Goal: Task Accomplishment & Management: Complete application form

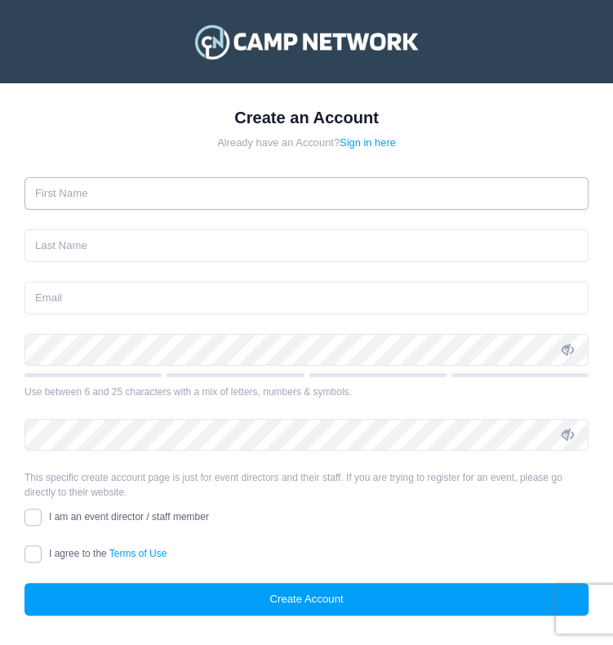
click at [74, 207] on input "text" at bounding box center [306, 193] width 564 height 33
type input "JULIE"
type input "WORMALD"
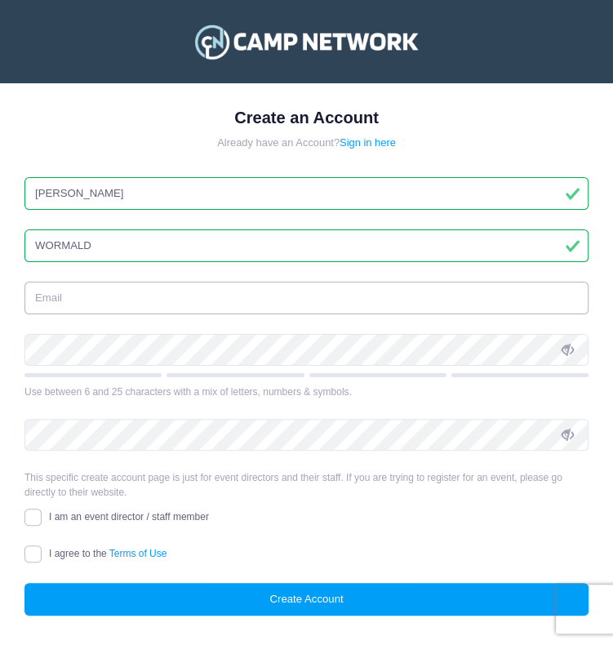
click at [65, 303] on input "email" at bounding box center [306, 298] width 564 height 33
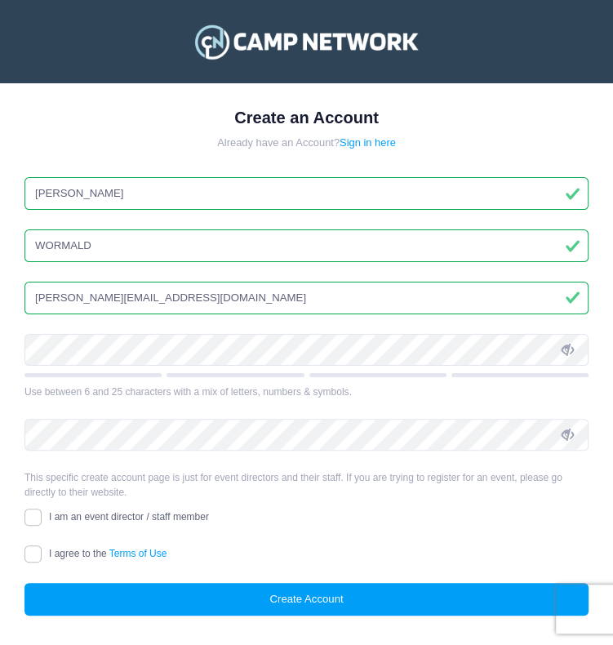
type input "julie@foundationofyouthats.org"
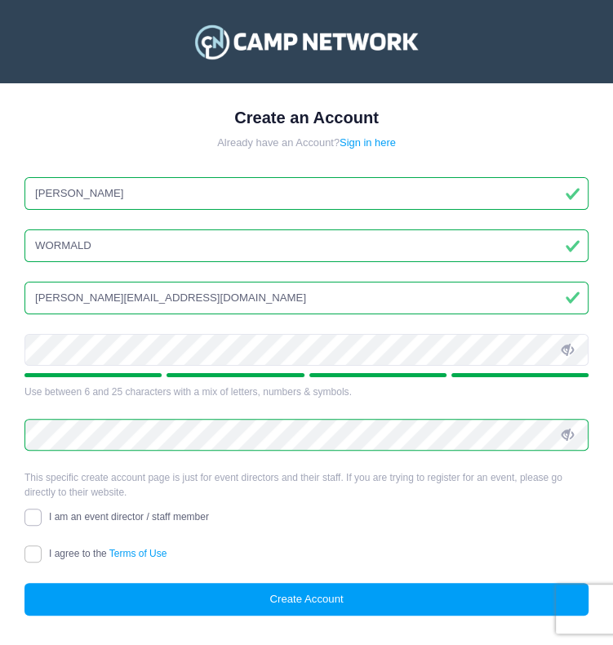
click at [39, 514] on input "I am an event director / staff member" at bounding box center [32, 517] width 17 height 17
checkbox input "true"
click at [31, 550] on input "I agree to the Terms of Use" at bounding box center [32, 553] width 17 height 17
checkbox input "true"
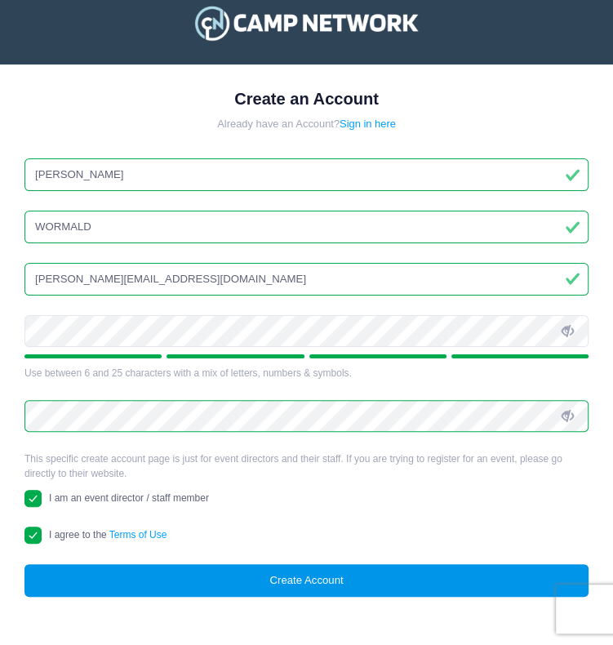
click at [338, 578] on button "Create Account" at bounding box center [306, 580] width 564 height 33
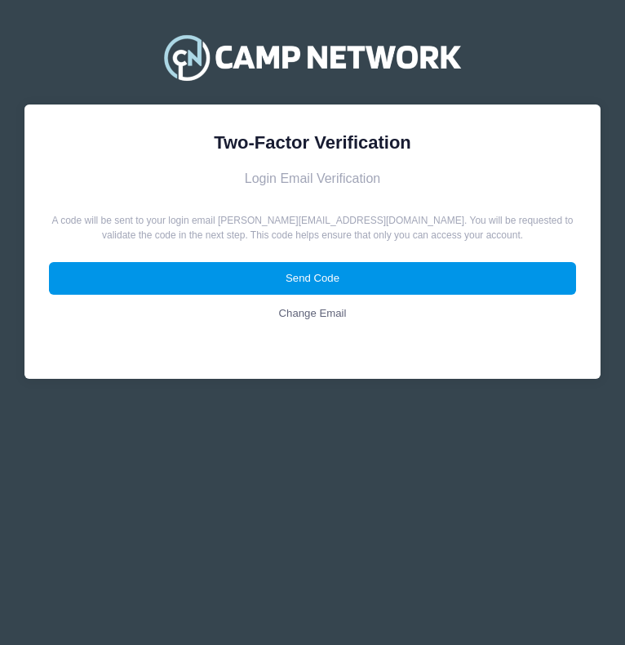
click at [347, 278] on button "Send Code" at bounding box center [313, 278] width 528 height 33
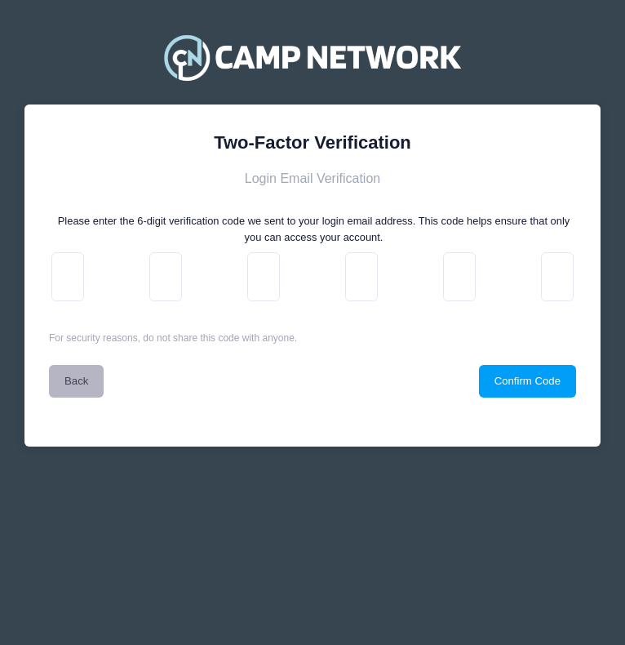
click at [79, 381] on link "Back" at bounding box center [76, 381] width 55 height 33
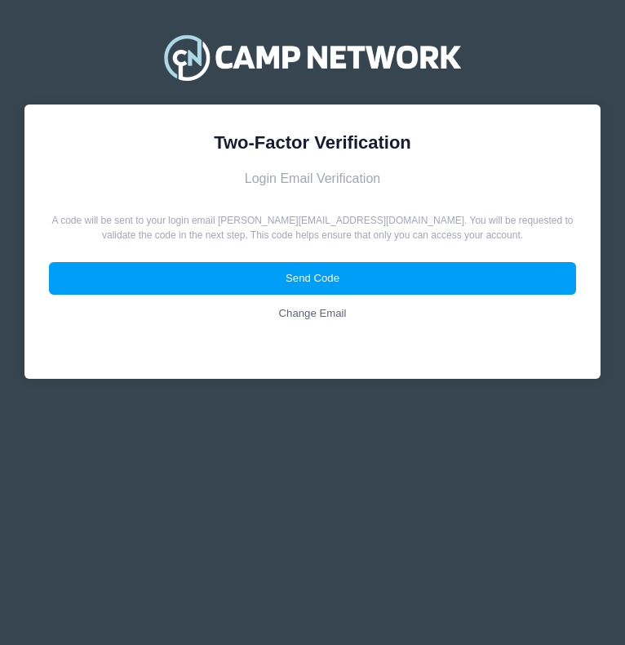
click at [338, 313] on link "Change Email" at bounding box center [313, 313] width 528 height 33
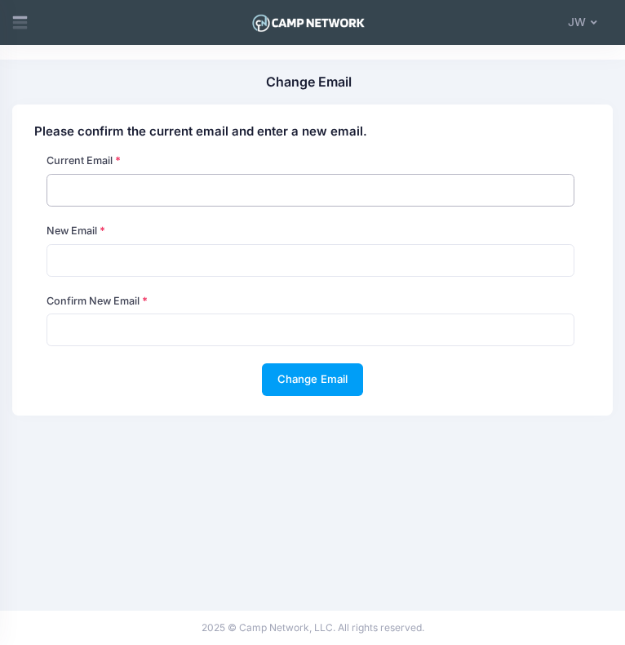
click at [86, 182] on input "email" at bounding box center [311, 190] width 528 height 33
type input "[PERSON_NAME][EMAIL_ADDRESS][DOMAIN_NAME]"
type input "[PERSON_NAME]"
click at [197, 193] on input "julie@foundationofyoutharts.org" at bounding box center [311, 190] width 528 height 33
click at [193, 189] on input "julie@foundationofyoutharts.org" at bounding box center [311, 190] width 528 height 33
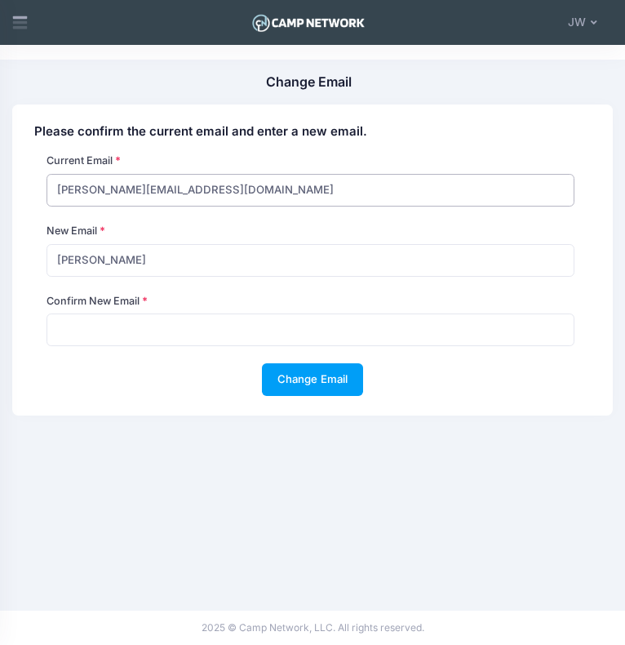
type input "[PERSON_NAME][EMAIL_ADDRESS][DOMAIN_NAME]"
click at [96, 243] on div "New Email julie" at bounding box center [310, 250] width 543 height 53
click at [79, 261] on input "[PERSON_NAME]" at bounding box center [311, 260] width 528 height 33
type input "julie@foundationofyoutharts.org"
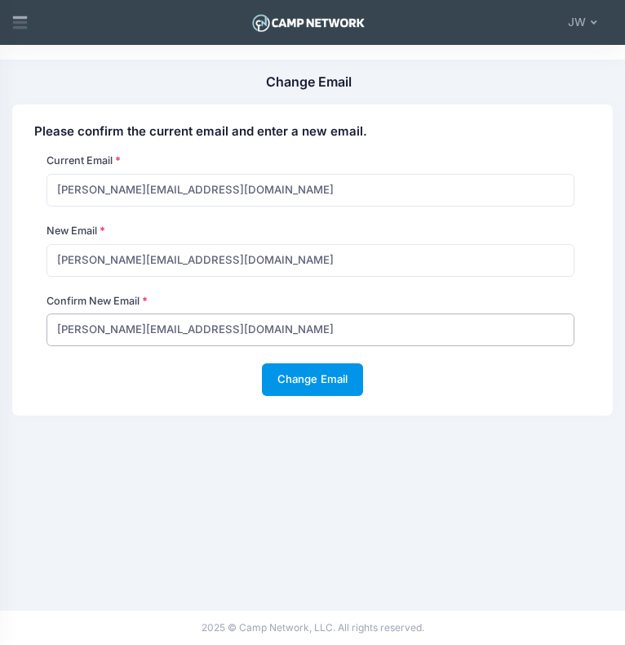
type input "julie@foundationofyoutharts.org"
click at [312, 374] on button "Change Email" at bounding box center [312, 379] width 101 height 33
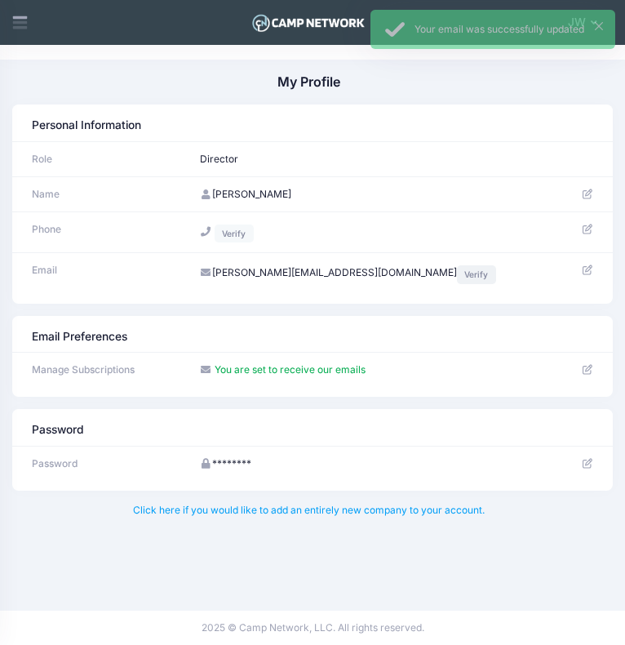
click at [457, 274] on link "Verify" at bounding box center [476, 274] width 39 height 18
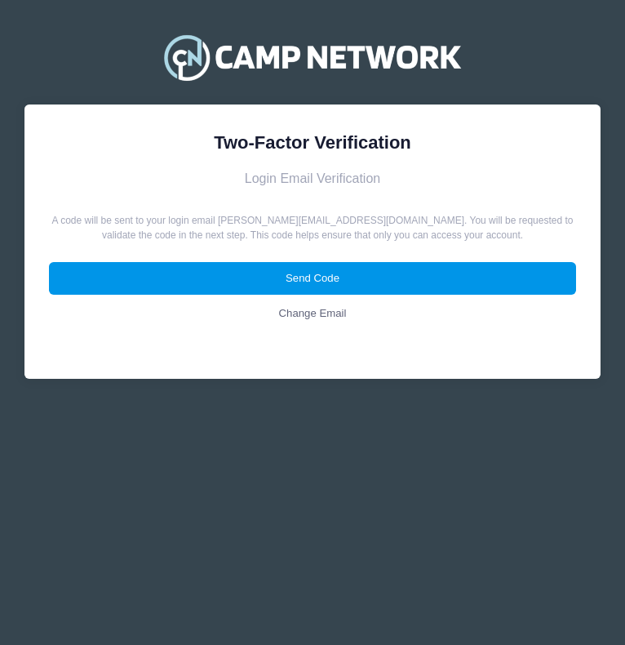
click at [454, 284] on button "Send Code" at bounding box center [313, 278] width 528 height 33
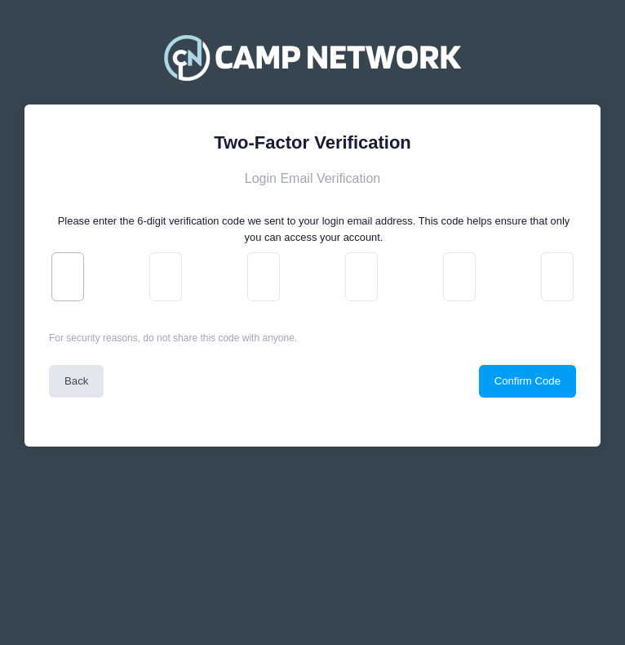
click at [77, 278] on input "text" at bounding box center [67, 276] width 33 height 49
paste input "2"
type input "3"
type input "c"
type input "b"
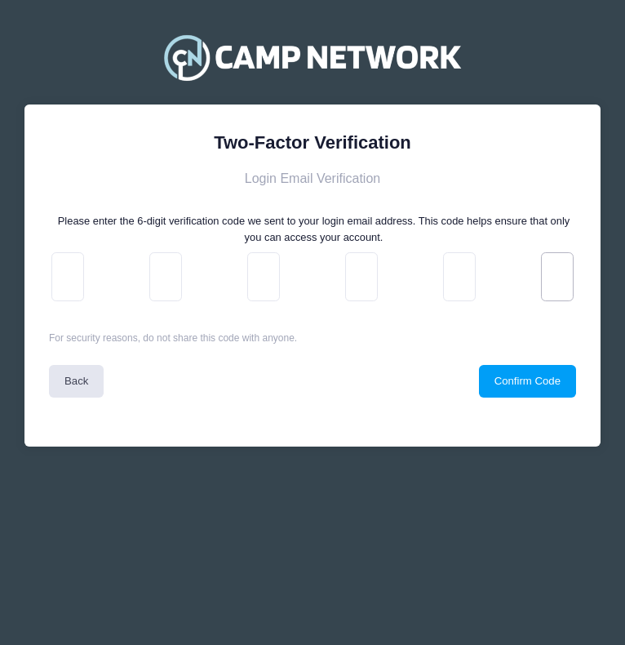
type input "6"
type input "0"
type input "2"
click at [531, 381] on button "Confirm Code" at bounding box center [527, 381] width 97 height 33
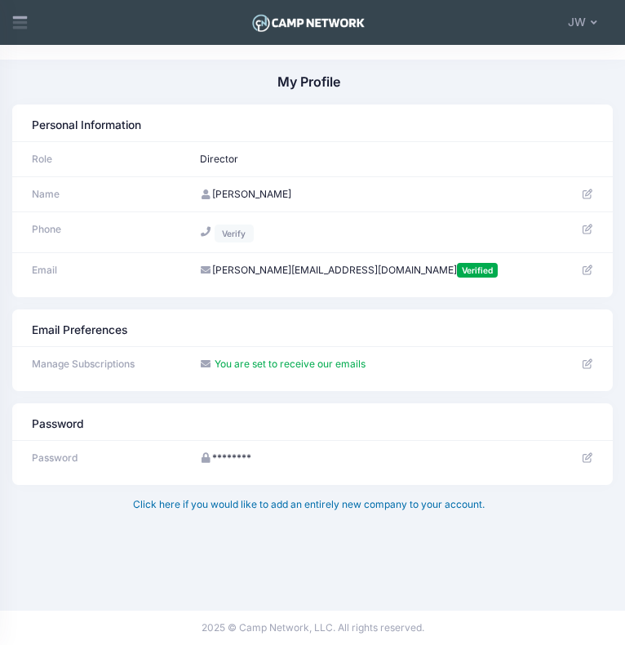
click at [361, 507] on link "Click here if you would like to add an entirely new company to your account." at bounding box center [309, 504] width 352 height 12
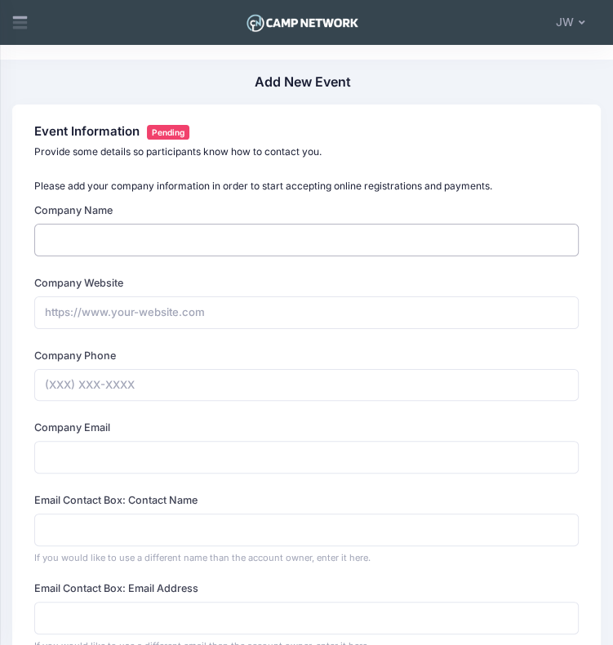
click at [62, 232] on input "Company Name" at bounding box center [306, 240] width 545 height 33
type input "FOUNDATION OF YOUTH ARTS"
type input "[PERSON_NAME]"
click at [247, 313] on input "https://FOUNDATION OF YOUTH ARTS" at bounding box center [306, 312] width 545 height 33
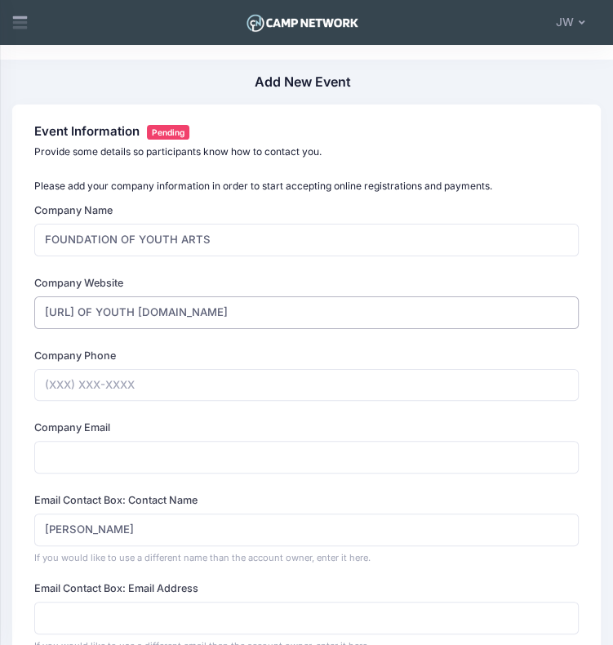
click at [83, 308] on input "https://FOUNDATION OF YOUTH ARTS.org" at bounding box center [306, 312] width 545 height 33
click at [188, 311] on input "https://www.FOUNDATION OF YOUTH ARTS.org" at bounding box center [306, 312] width 545 height 33
type input "https://www.FOUNDATIONOFYOUTHARTS.org"
click at [71, 381] on input "Company Phone" at bounding box center [306, 385] width 545 height 33
type input "(781) 361-2622"
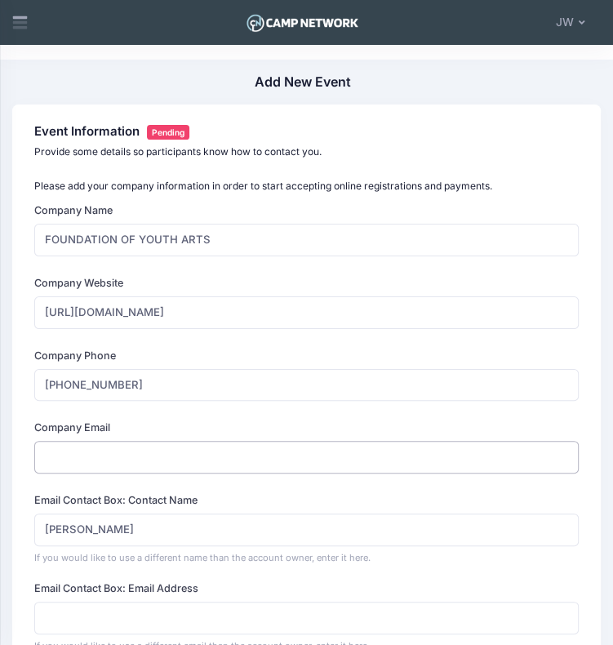
click at [96, 459] on input "Company Email" at bounding box center [306, 457] width 545 height 33
type input "julie@foundationofyoutharts.org"
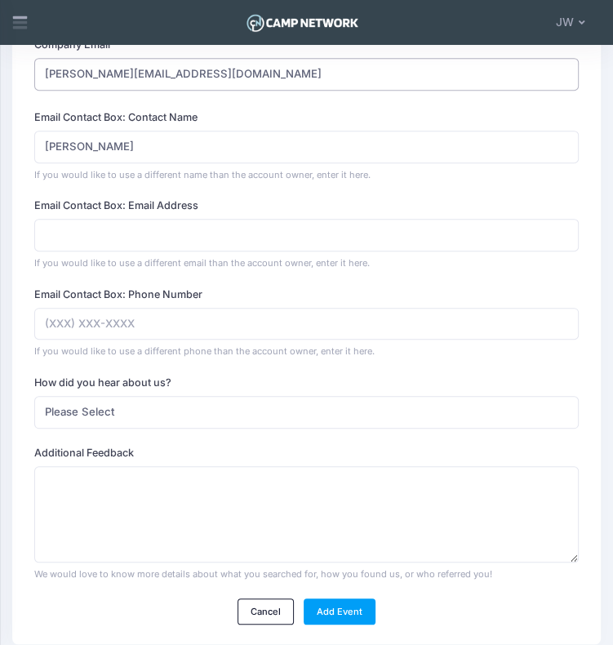
scroll to position [377, 0]
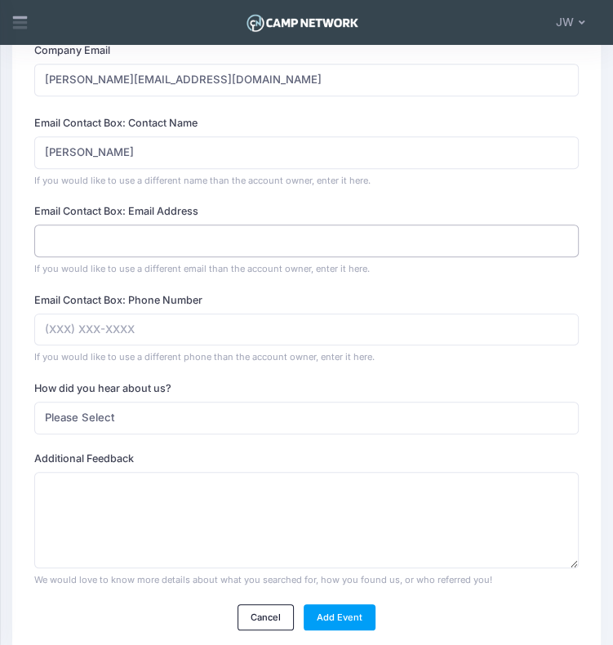
click at [69, 246] on input "Email Contact Box: Email Address" at bounding box center [306, 241] width 545 height 33
type input "julie@foundationofyoutharts.org"
click at [113, 336] on input "Email Contact Box: Phone Number" at bounding box center [306, 330] width 545 height 33
type input "(781) 361-2622"
click at [162, 408] on select "Please Select Web Search Customer Referral Other" at bounding box center [306, 418] width 545 height 33
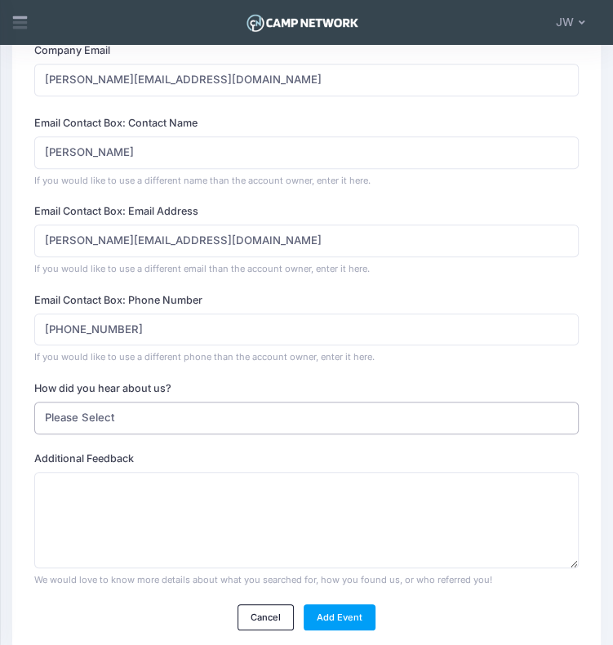
select select "web"
click at [34, 402] on select "Please Select Web Search Customer Referral Other" at bounding box center [306, 418] width 545 height 33
click at [72, 480] on textarea "What did you search for?" at bounding box center [306, 520] width 545 height 97
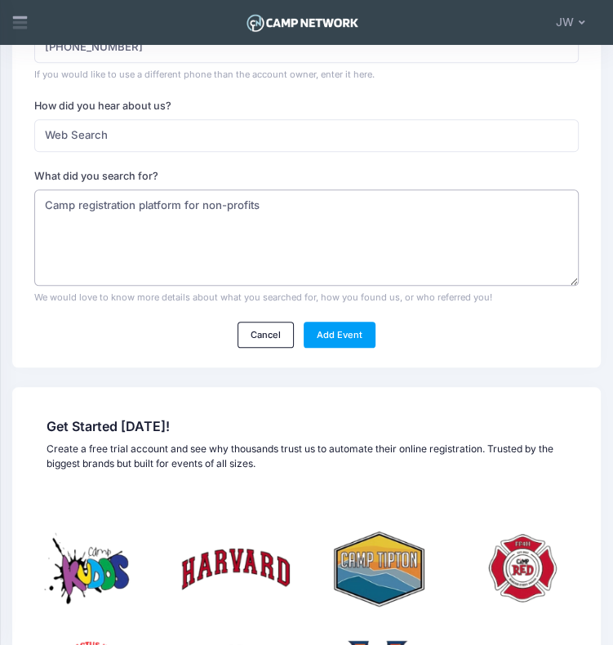
scroll to position [657, 0]
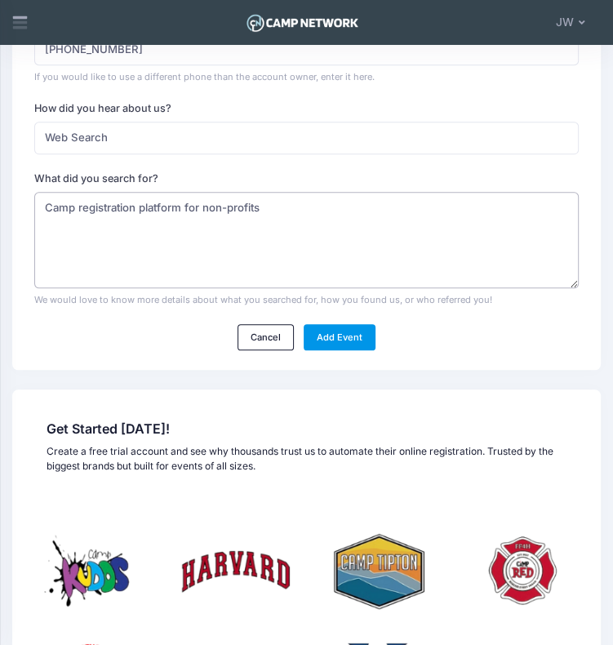
type textarea "Camp registration platform for non-profits"
click at [355, 335] on link "Add Event" at bounding box center [340, 337] width 72 height 26
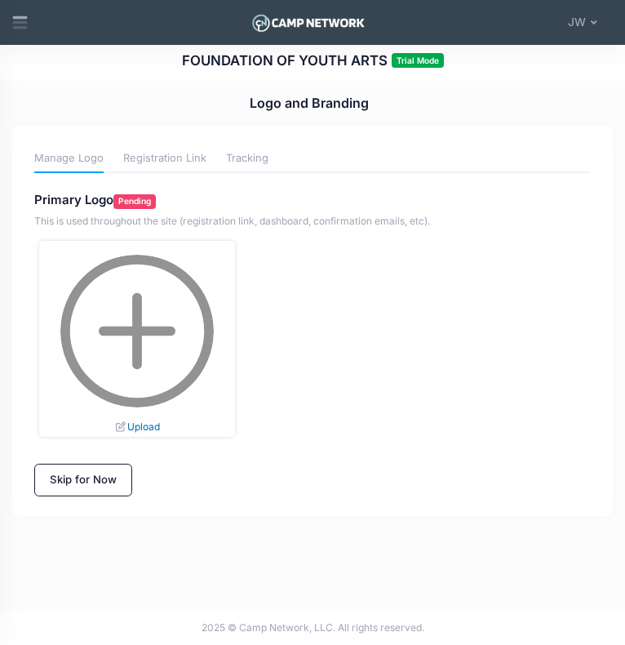
click at [140, 428] on link "Upload" at bounding box center [137, 427] width 45 height 12
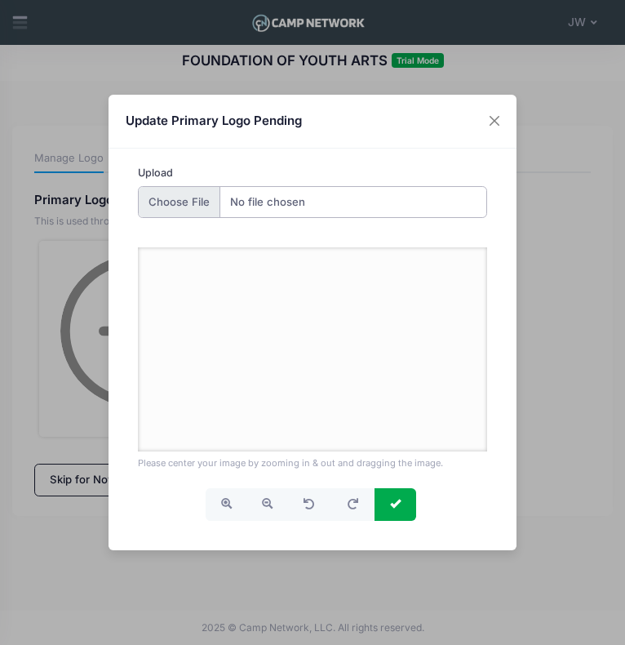
click at [178, 198] on input "Upload" at bounding box center [312, 202] width 349 height 33
type input "C:\fakepath\1.png"
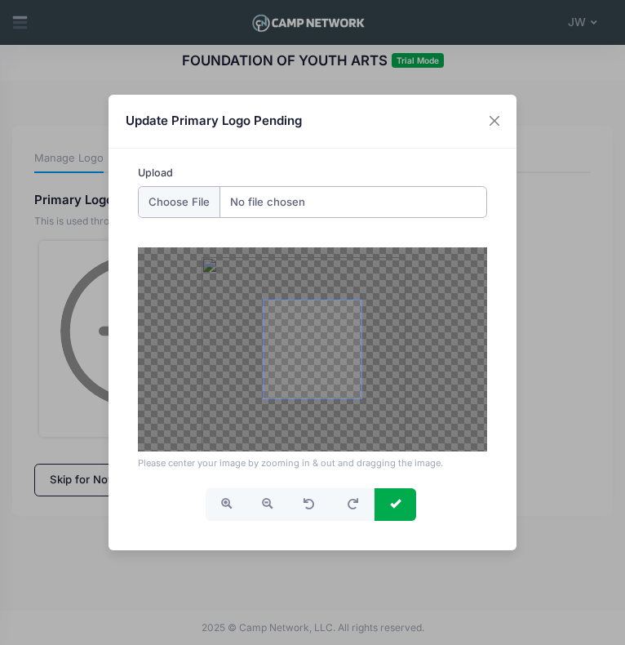
drag, startPoint x: 359, startPoint y: 396, endPoint x: 351, endPoint y: 411, distance: 16.8
click at [351, 411] on div at bounding box center [312, 349] width 349 height 204
drag, startPoint x: 405, startPoint y: 265, endPoint x: 415, endPoint y: 252, distance: 16.3
click at [415, 252] on div at bounding box center [312, 349] width 349 height 204
click at [265, 501] on span "button" at bounding box center [267, 503] width 11 height 11
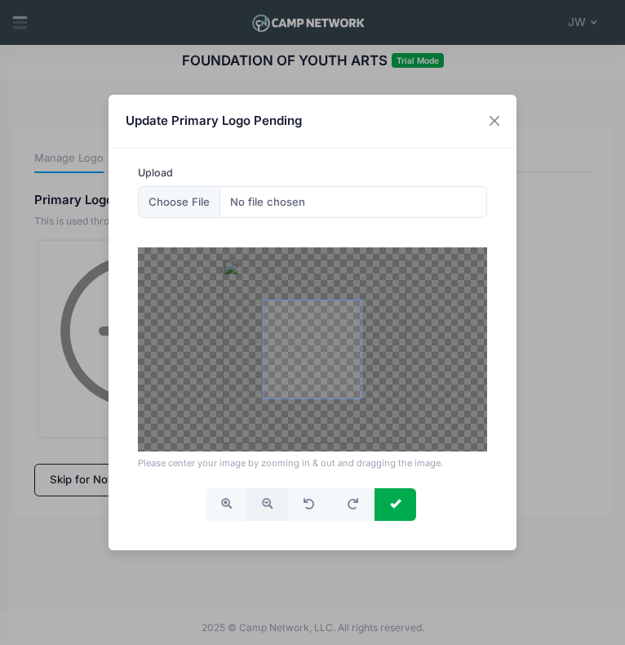
click at [265, 501] on span "button" at bounding box center [267, 503] width 11 height 11
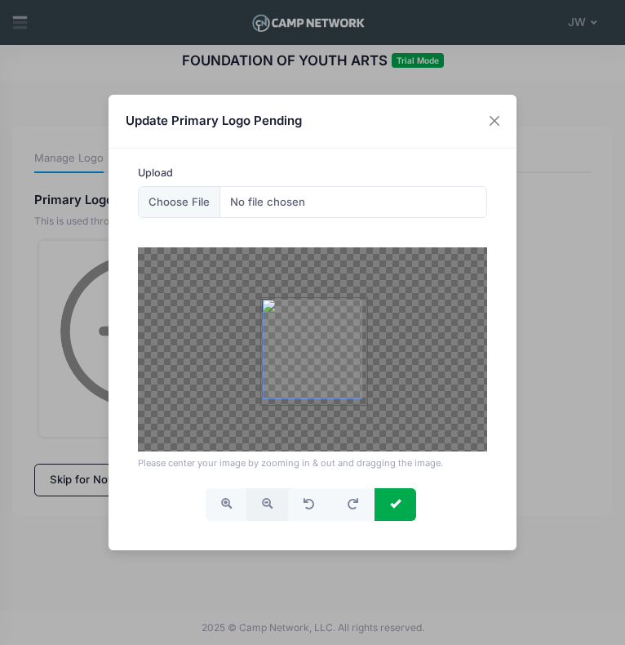
click at [265, 501] on span "button" at bounding box center [267, 503] width 11 height 11
click at [323, 370] on span at bounding box center [313, 349] width 98 height 98
click at [395, 504] on span "submit" at bounding box center [395, 503] width 11 height 11
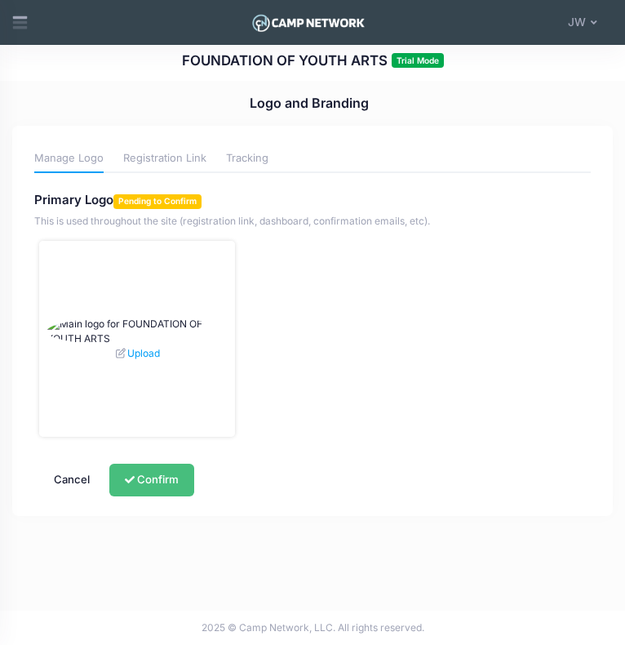
click at [169, 473] on button "Confirm" at bounding box center [151, 480] width 85 height 33
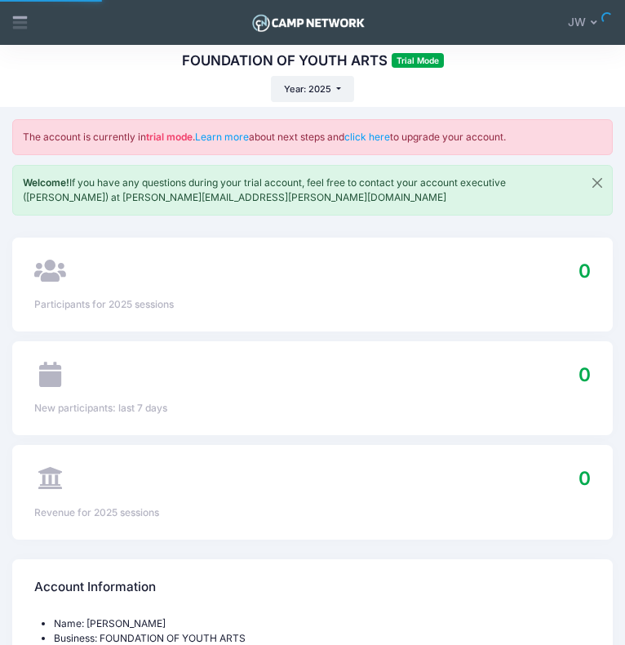
select select
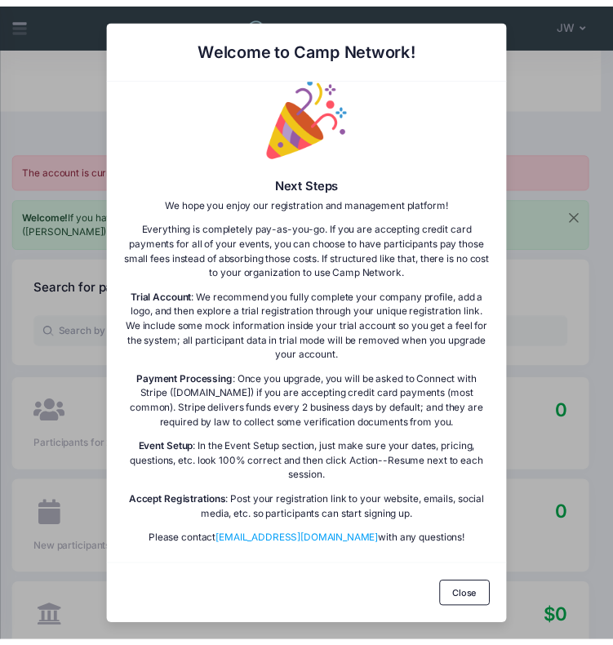
scroll to position [27, 0]
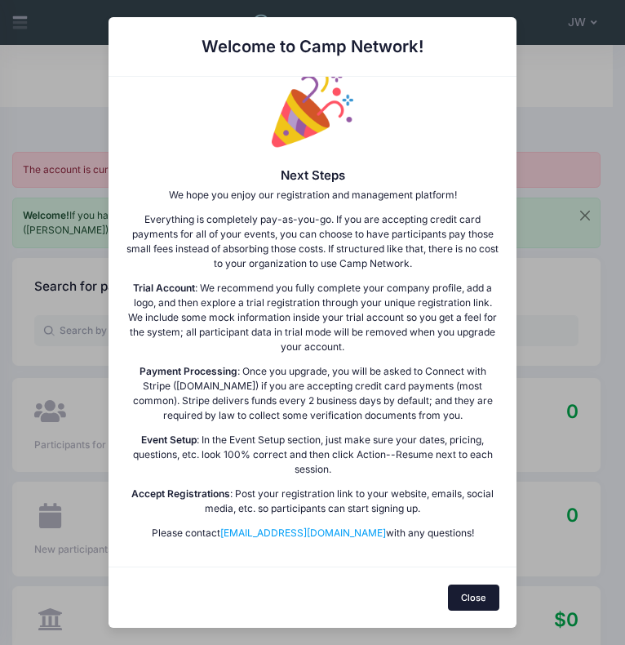
click at [482, 597] on button "Close" at bounding box center [473, 598] width 51 height 26
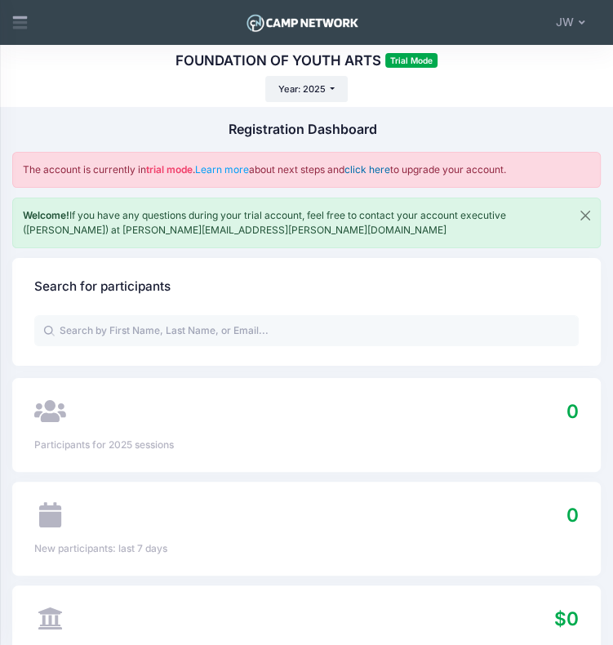
click at [390, 171] on link "click here" at bounding box center [368, 169] width 46 height 12
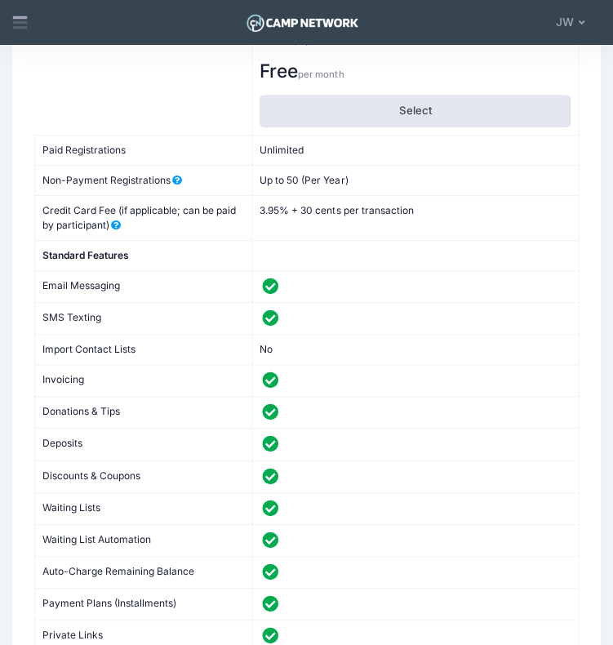
scroll to position [305, 0]
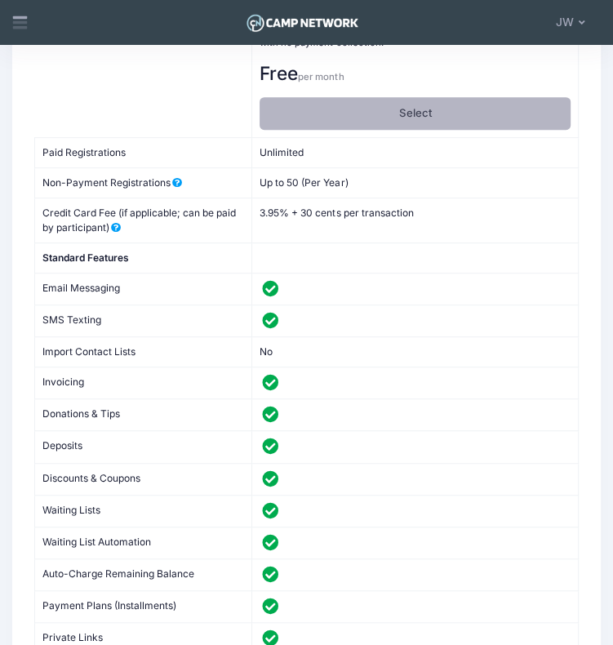
click at [411, 115] on label "Select" at bounding box center [415, 113] width 311 height 33
click at [270, 108] on input "Select" at bounding box center [265, 102] width 11 height 11
radio input "true"
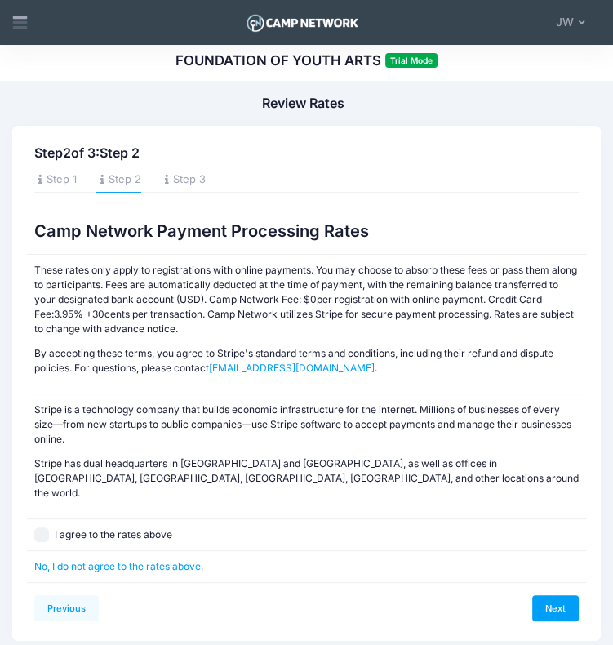
scroll to position [0, 0]
click at [42, 528] on input "I agree to the rates above" at bounding box center [41, 535] width 15 height 15
checkbox input "true"
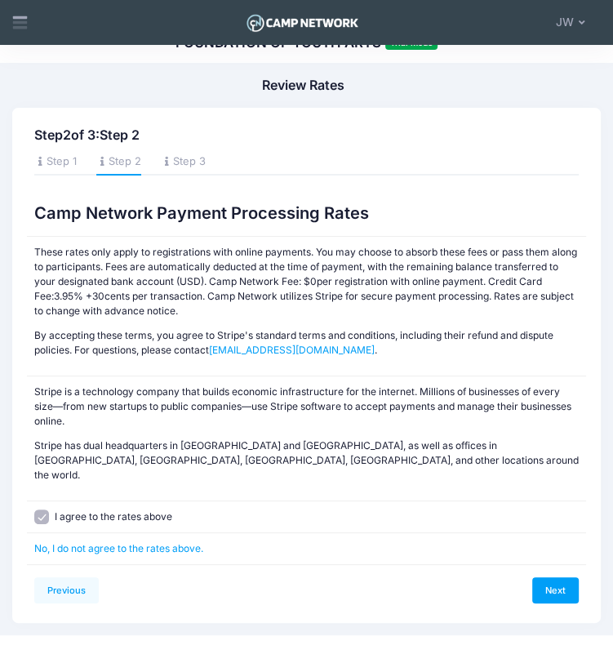
scroll to position [27, 0]
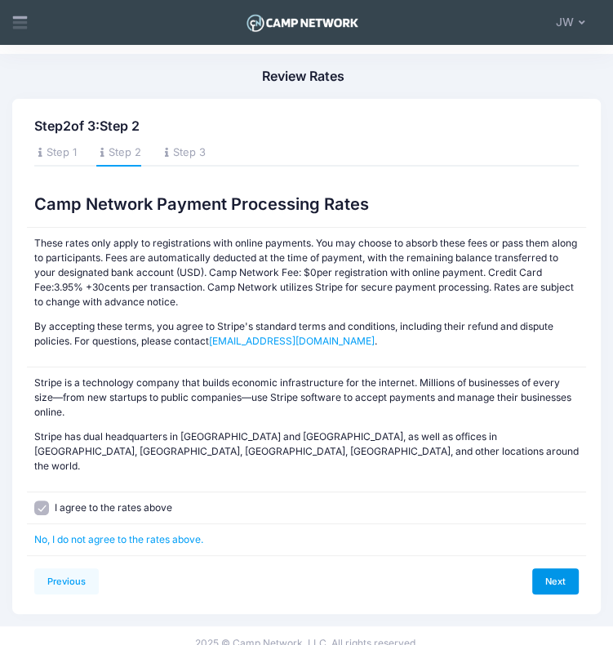
click at [562, 568] on link "Next" at bounding box center [555, 581] width 47 height 26
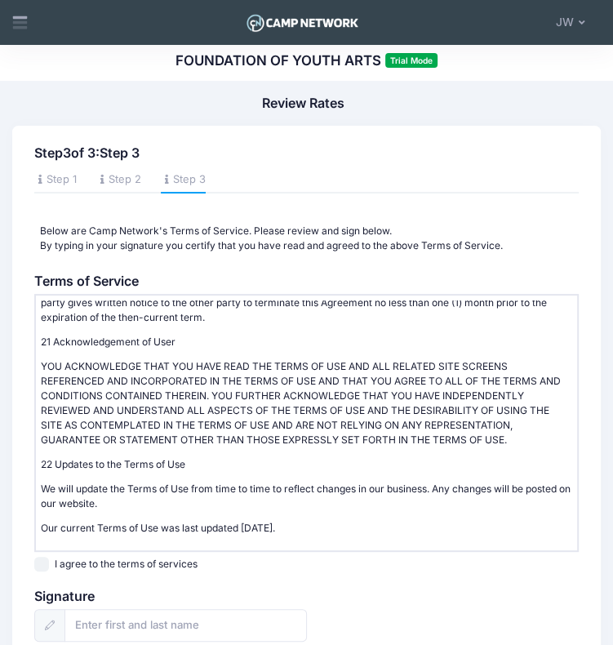
scroll to position [4630, 0]
click at [43, 560] on input "I agree to the terms of services" at bounding box center [41, 564] width 15 height 15
checkbox input "true"
click at [111, 630] on input "text" at bounding box center [186, 625] width 243 height 33
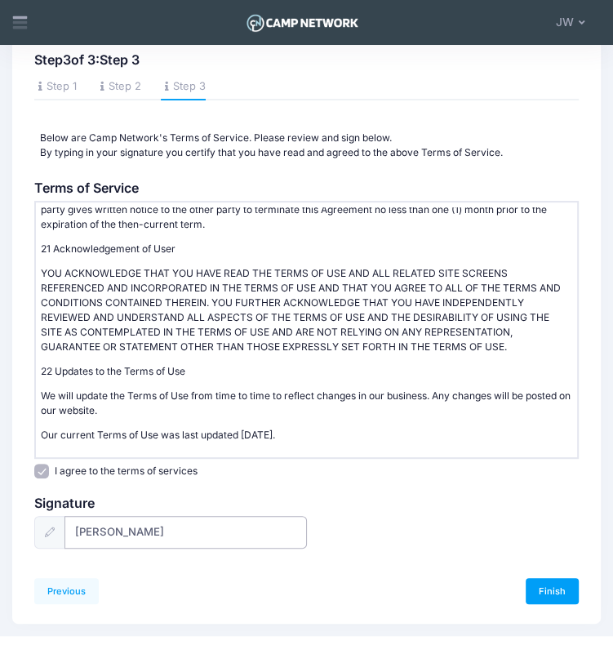
scroll to position [118, 0]
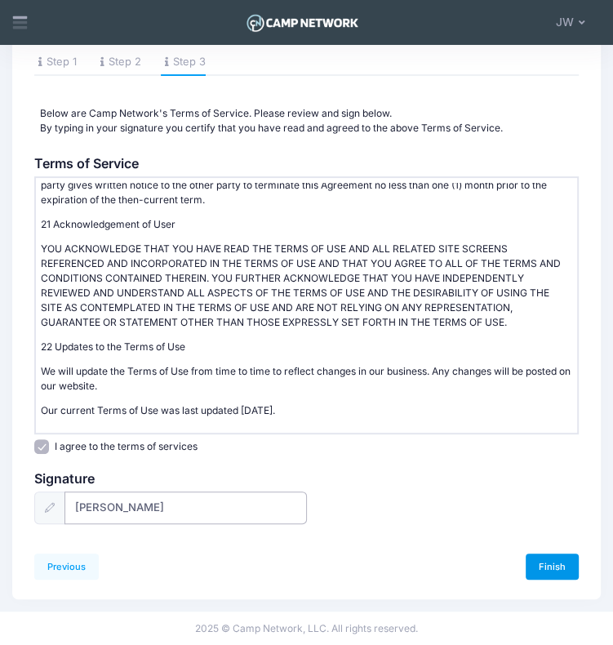
type input "Julie Wormald"
click at [544, 563] on link "Finish" at bounding box center [552, 567] width 53 height 26
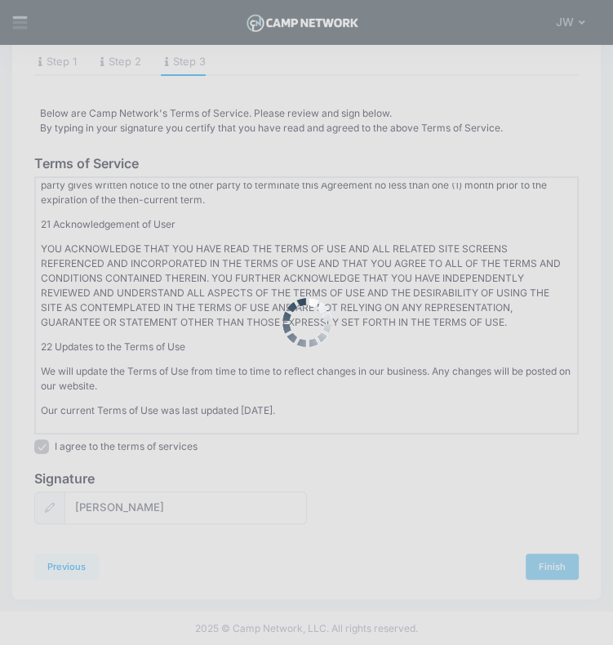
scroll to position [0, 0]
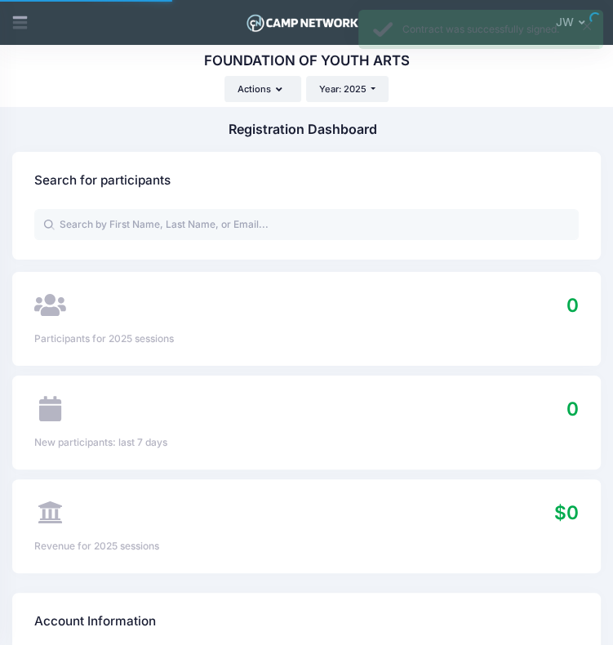
select select
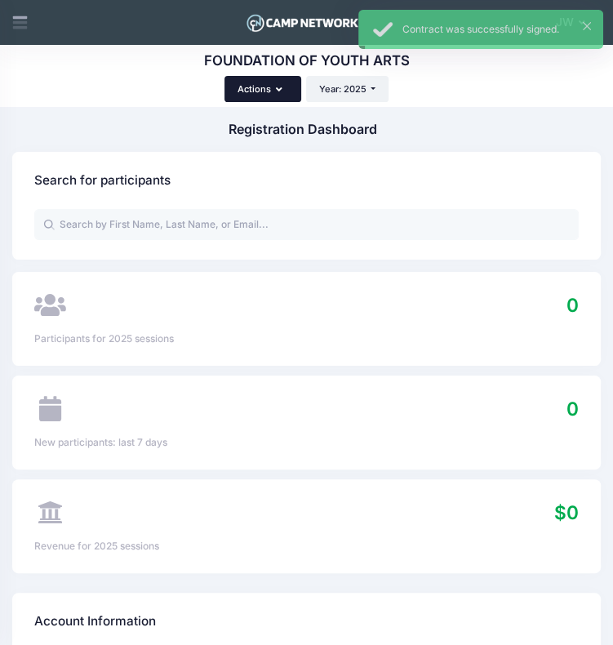
click at [262, 91] on button "Actions" at bounding box center [263, 89] width 77 height 26
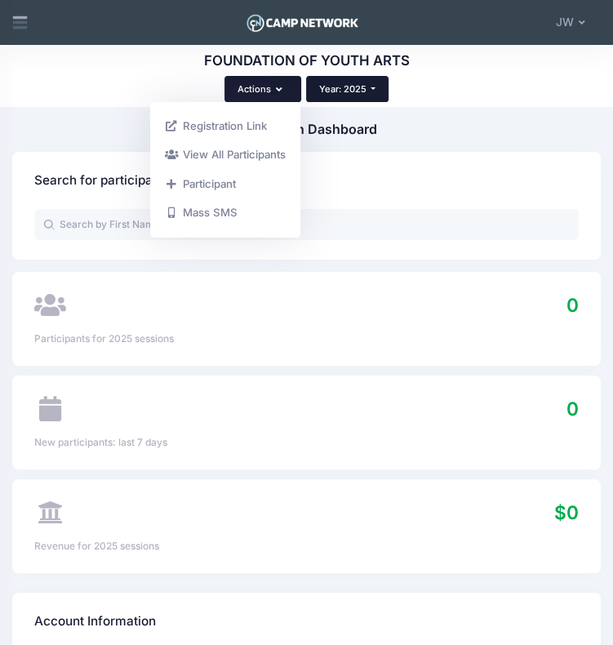
click at [354, 87] on span "Year: 2025" at bounding box center [342, 88] width 47 height 11
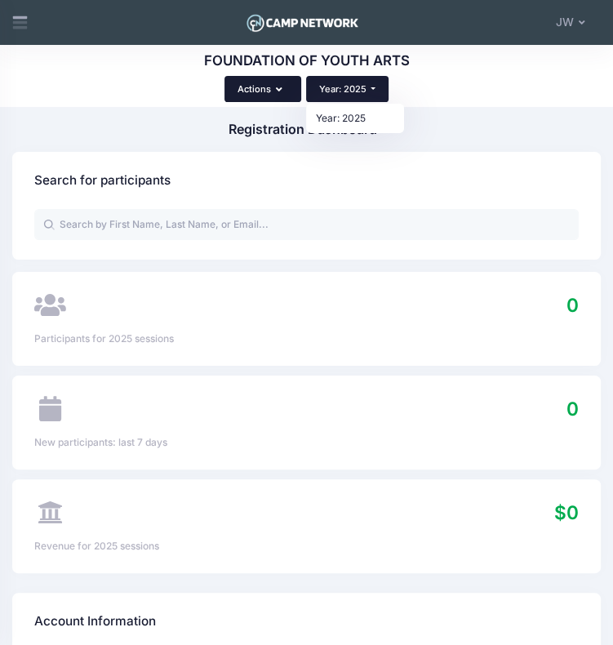
click at [270, 81] on button "Actions" at bounding box center [263, 89] width 77 height 26
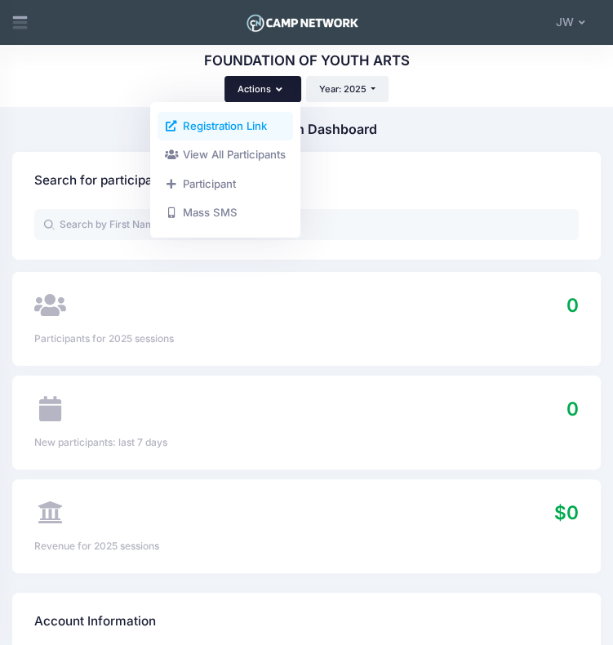
click at [244, 120] on link "Registration Link" at bounding box center [226, 126] width 136 height 29
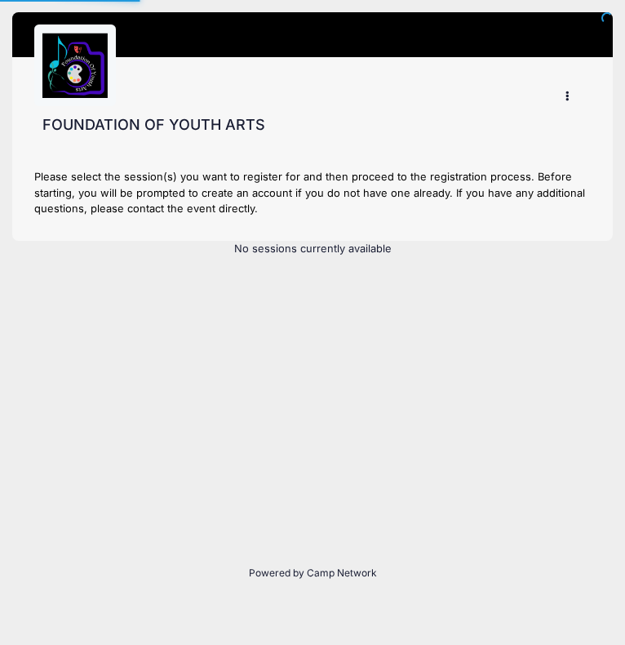
type input "#E5E5E5"
click at [568, 91] on button "button" at bounding box center [570, 96] width 41 height 29
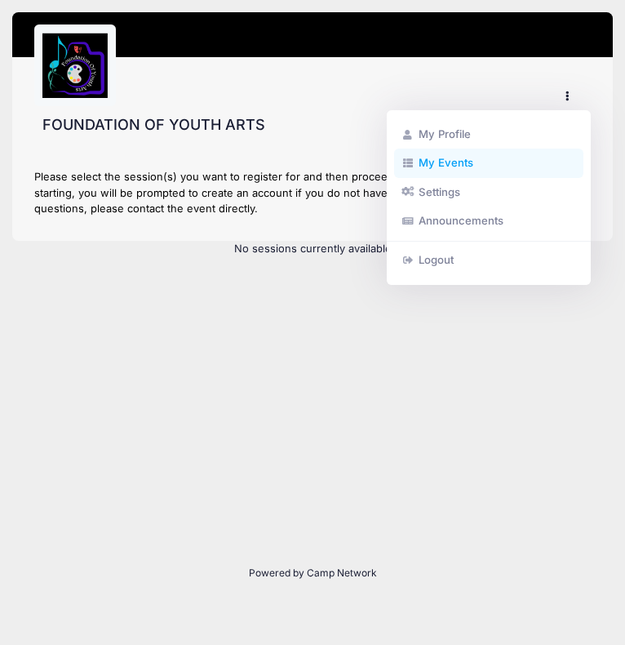
click at [446, 167] on link "My Events" at bounding box center [488, 163] width 189 height 29
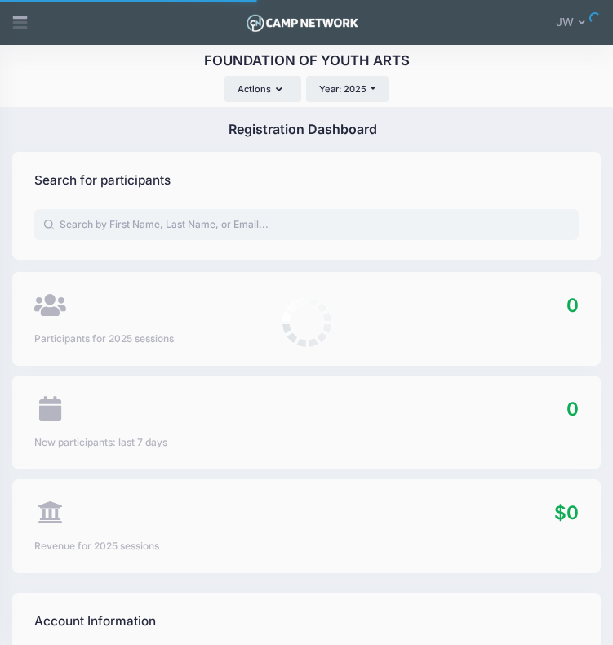
select select
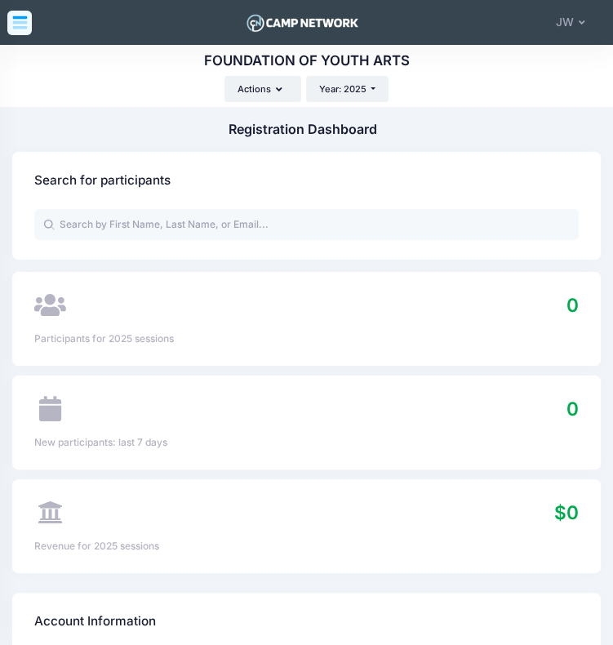
click at [24, 22] on icon at bounding box center [19, 25] width 15 height 8
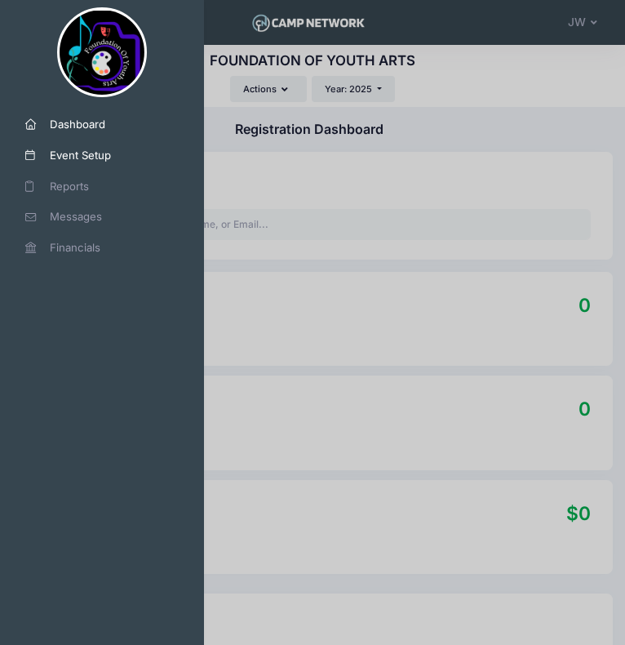
click at [69, 153] on span "Event Setup" at bounding box center [108, 156] width 117 height 16
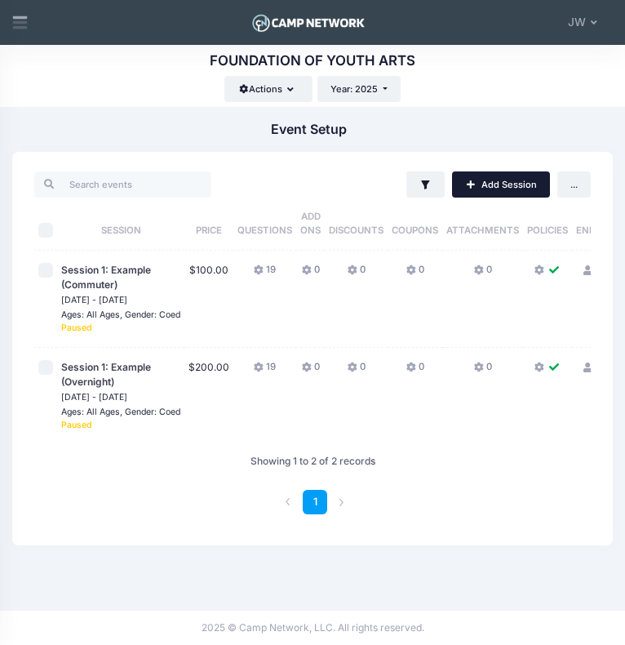
click at [520, 176] on link "Add Session" at bounding box center [501, 184] width 98 height 26
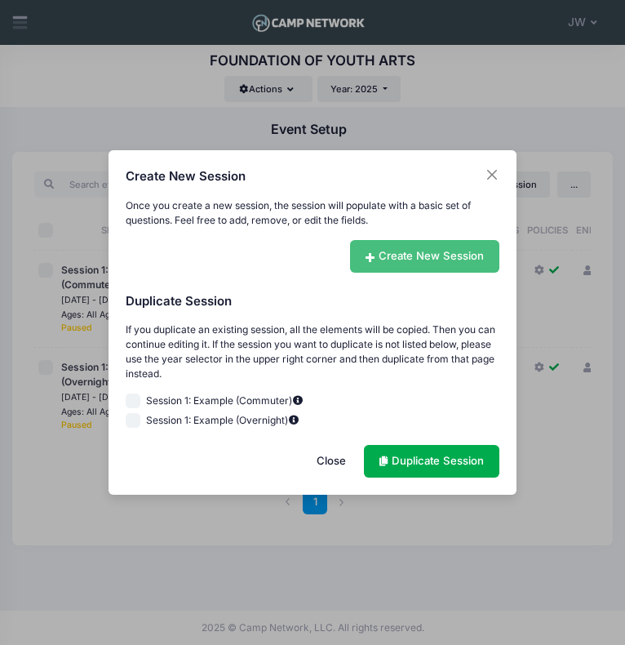
click at [458, 251] on link "Create New Session" at bounding box center [424, 256] width 149 height 33
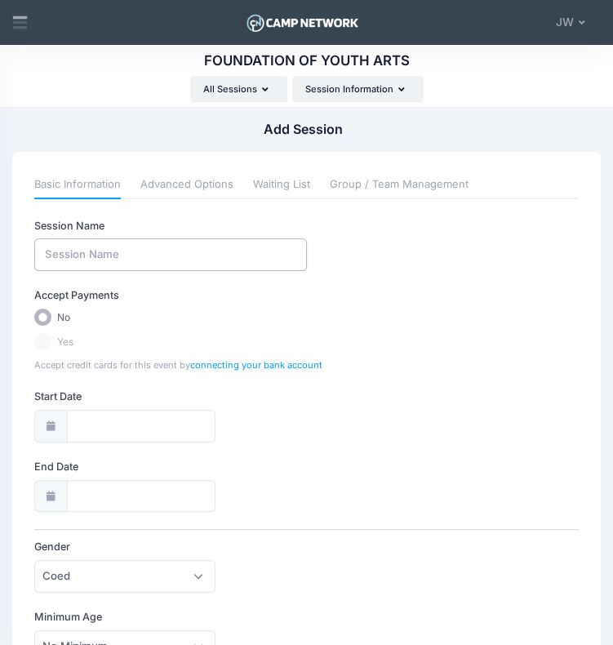
click at [62, 259] on input "Session Name" at bounding box center [170, 254] width 273 height 33
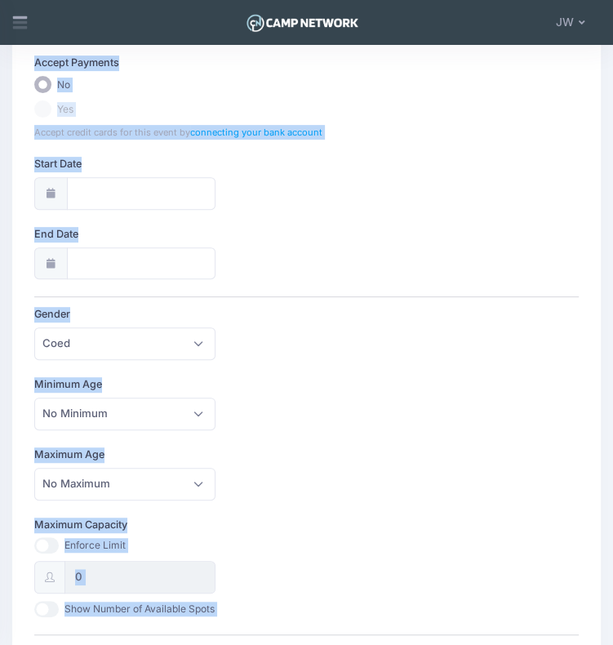
scroll to position [408, 0]
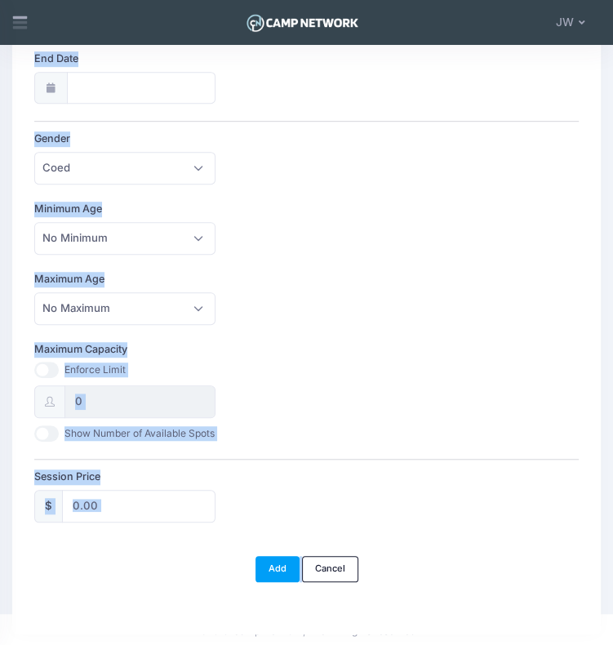
drag, startPoint x: 27, startPoint y: 189, endPoint x: 412, endPoint y: 543, distance: 523.6
click at [412, 543] on form "Basic Information Advanced Options Waiting List Group / Team Management Session…" at bounding box center [306, 172] width 545 height 819
copy div "Basic Information Advanced Options Waiting List Group / Team Management Session…"
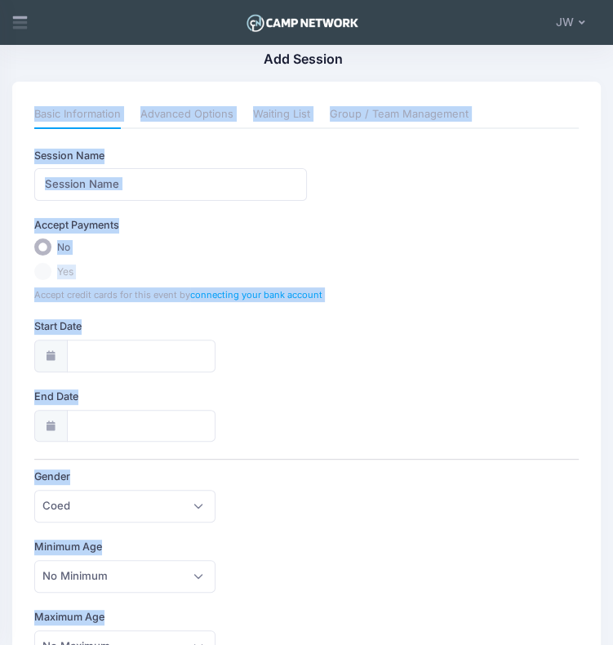
scroll to position [0, 0]
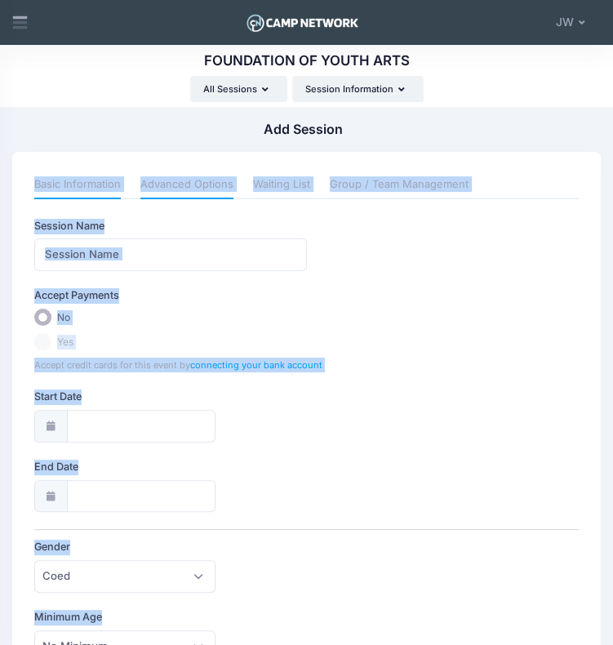
click at [181, 183] on link "Advanced Options" at bounding box center [186, 184] width 93 height 27
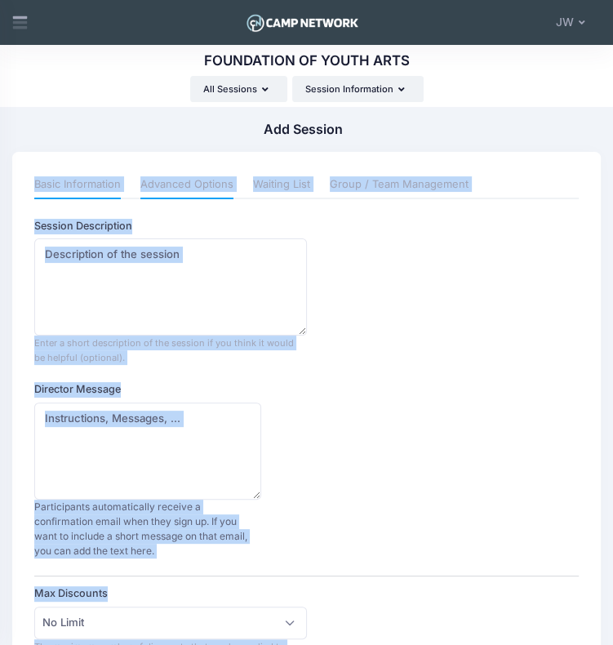
click at [92, 180] on link "Basic Information" at bounding box center [77, 184] width 87 height 27
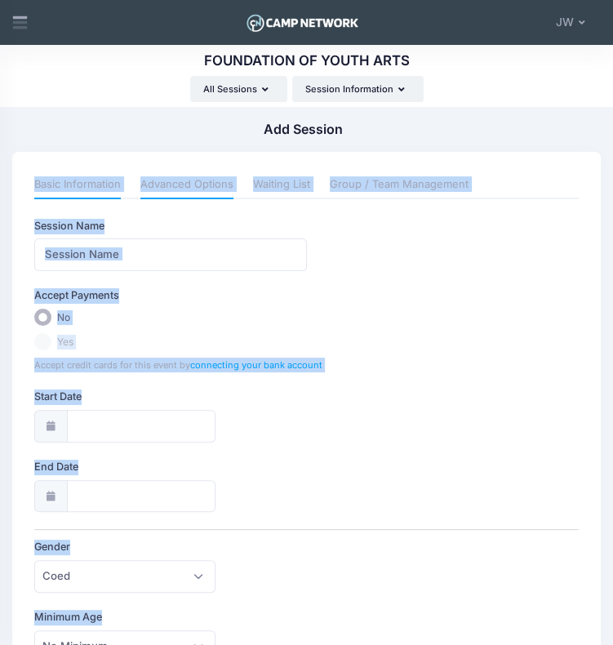
click at [216, 176] on link "Advanced Options" at bounding box center [186, 184] width 93 height 27
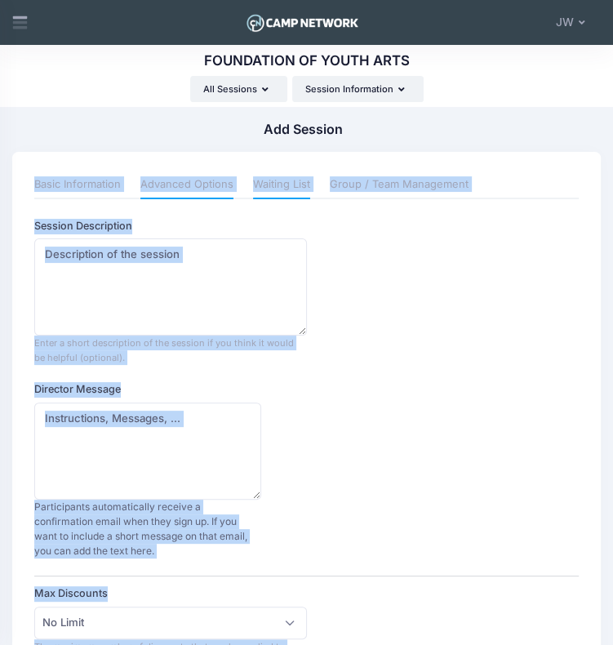
click at [300, 185] on link "Waiting List" at bounding box center [281, 184] width 57 height 27
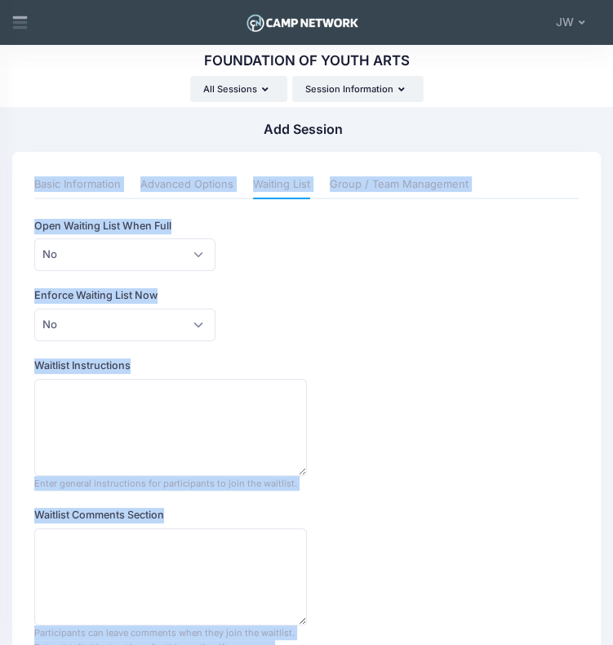
click at [456, 208] on div "Basic Information Advanced Options Waiting List Group / Team Management Session…" at bounding box center [306, 412] width 545 height 483
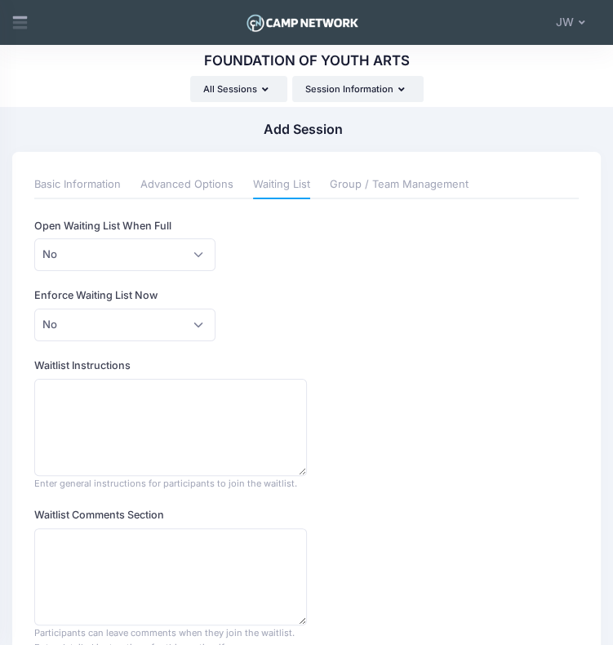
click at [519, 288] on div "Enforce Waiting List Now Please Select No Yes No" at bounding box center [306, 314] width 545 height 53
click at [60, 185] on link "Basic Information" at bounding box center [77, 184] width 87 height 27
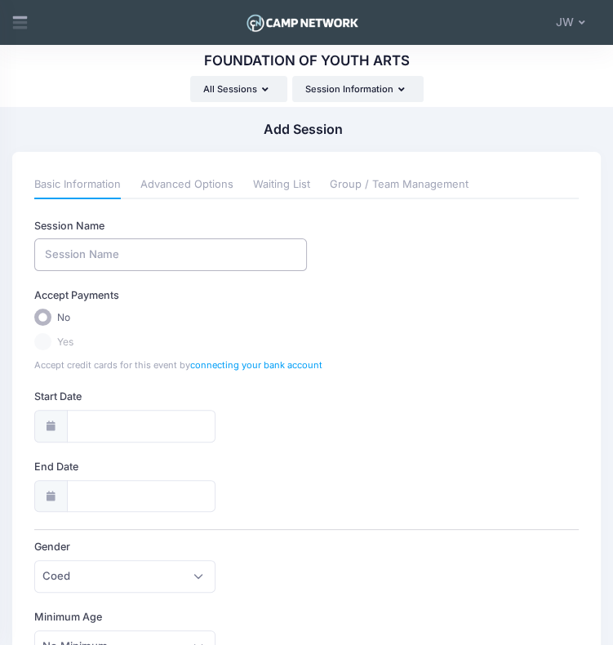
click at [87, 242] on input "Session Name" at bounding box center [170, 254] width 273 height 33
type input "Youth Voices: In Frame & On Paper"
click at [42, 338] on label "Yes" at bounding box center [306, 341] width 545 height 17
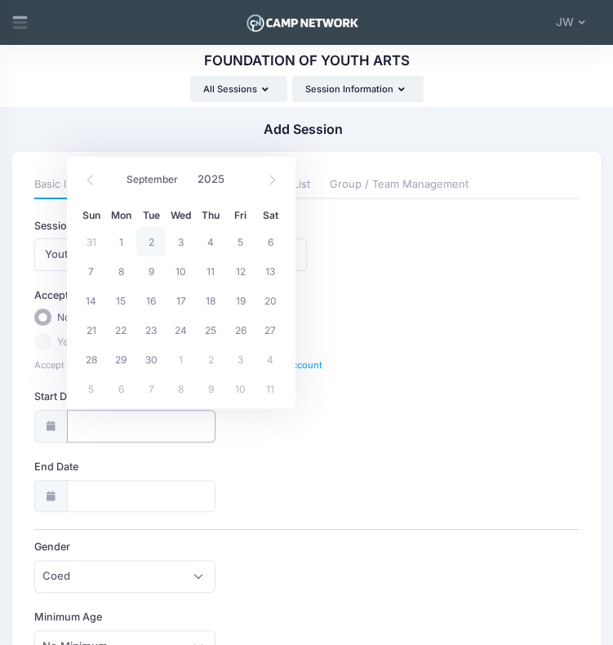
click at [89, 425] on input "Start Date" at bounding box center [141, 426] width 149 height 33
click at [124, 329] on span "22" at bounding box center [121, 329] width 30 height 29
type input "09/22/2025"
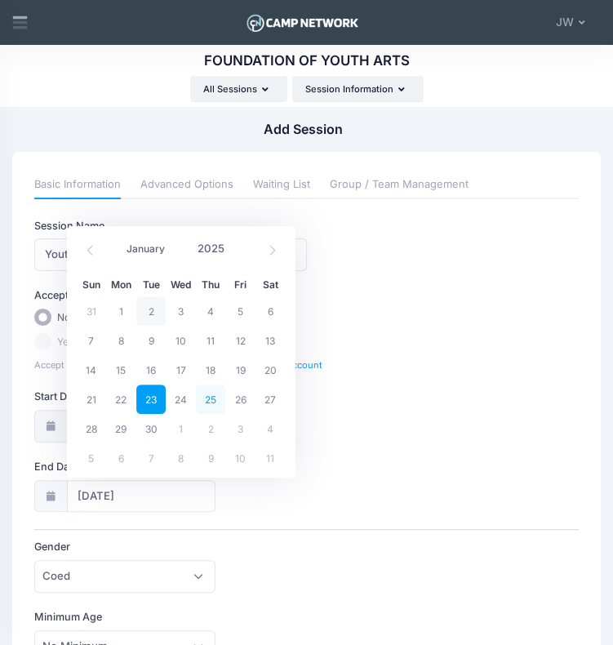
click at [219, 402] on span "25" at bounding box center [211, 399] width 30 height 29
type input "09/25/2025"
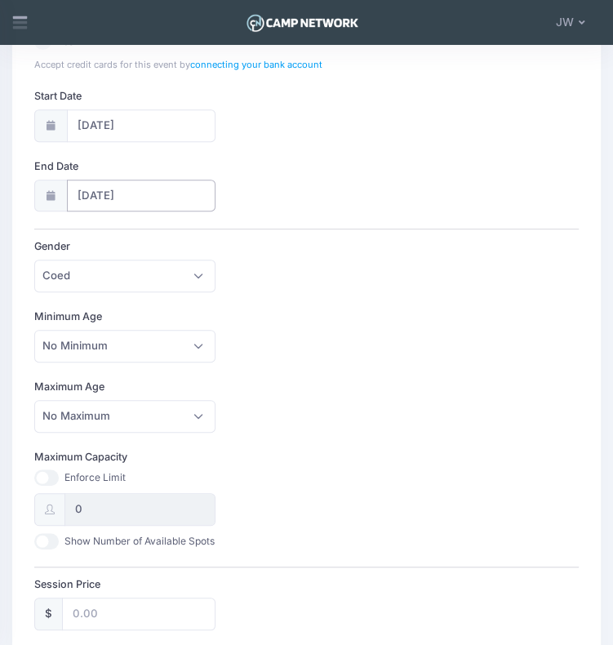
scroll to position [301, 0]
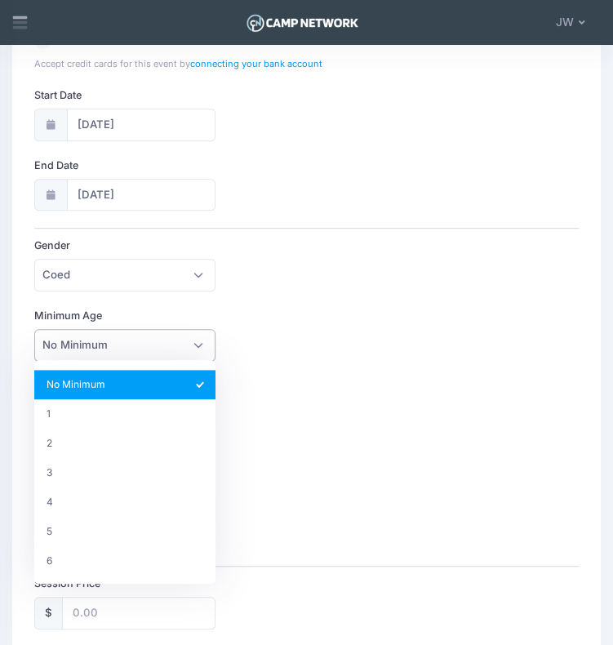
click at [193, 341] on span "No Minimum" at bounding box center [124, 345] width 181 height 33
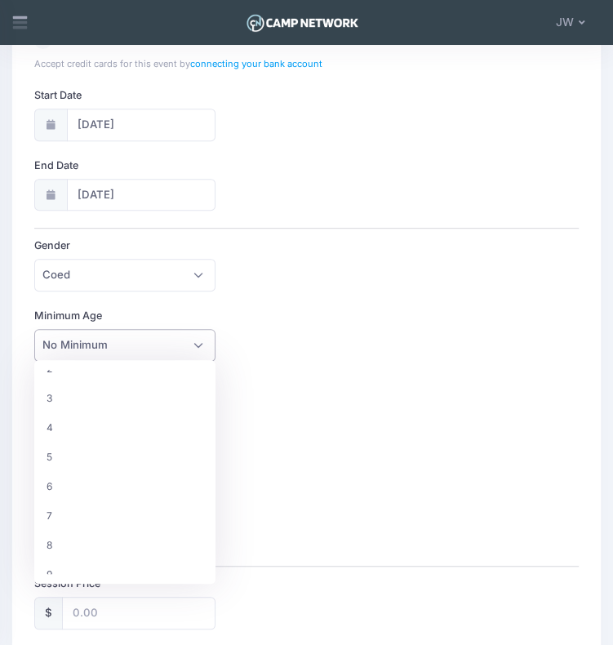
scroll to position [158, 0]
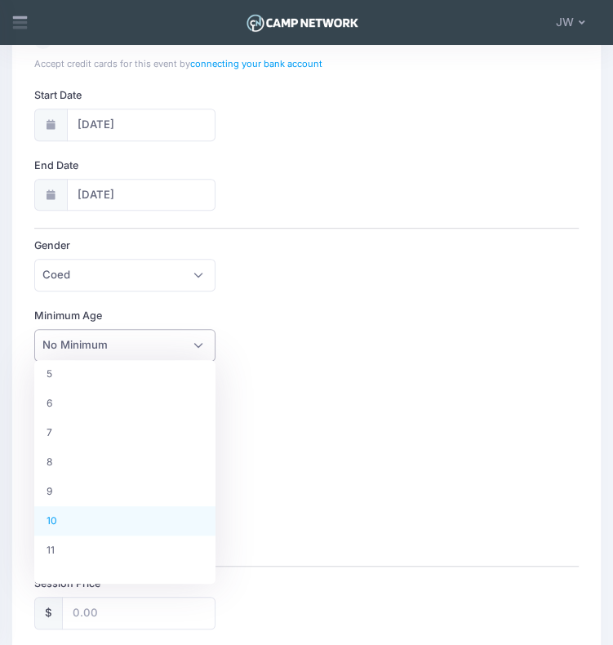
select select "10"
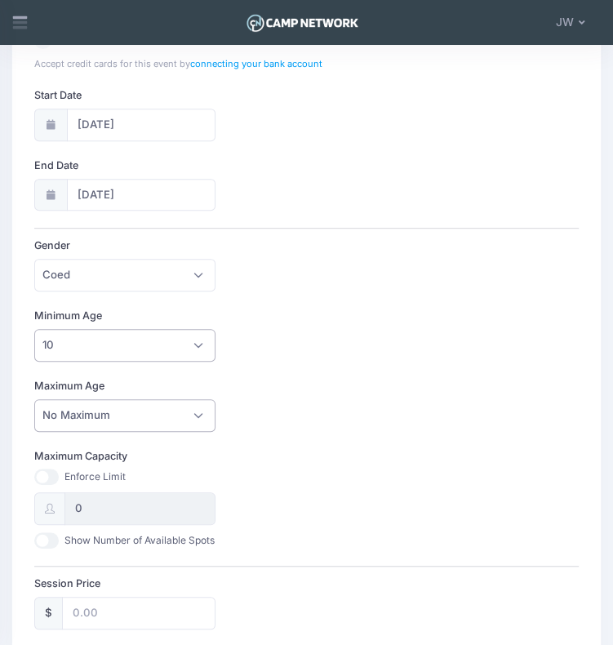
click at [190, 416] on span "No Maximum" at bounding box center [124, 415] width 181 height 33
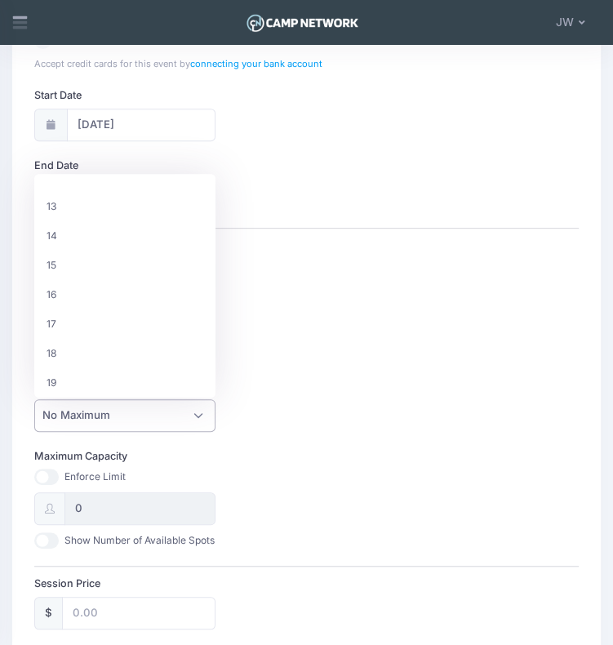
scroll to position [369, 0]
select select "18"
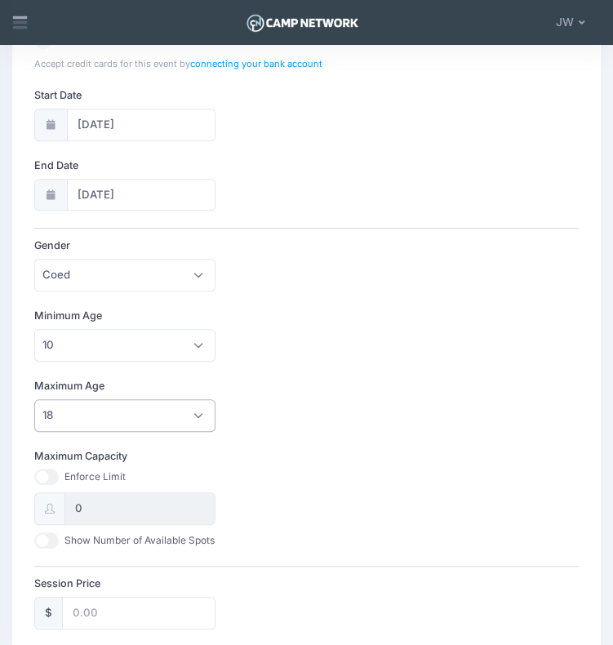
click at [55, 473] on input "Maximum Capacity" at bounding box center [46, 477] width 24 height 16
checkbox input "true"
click at [91, 505] on input "0" at bounding box center [140, 508] width 151 height 33
type input "12"
click at [358, 449] on div "Maximum Capacity Enforce Limit 12 Show Number of Available Spots" at bounding box center [306, 499] width 545 height 100
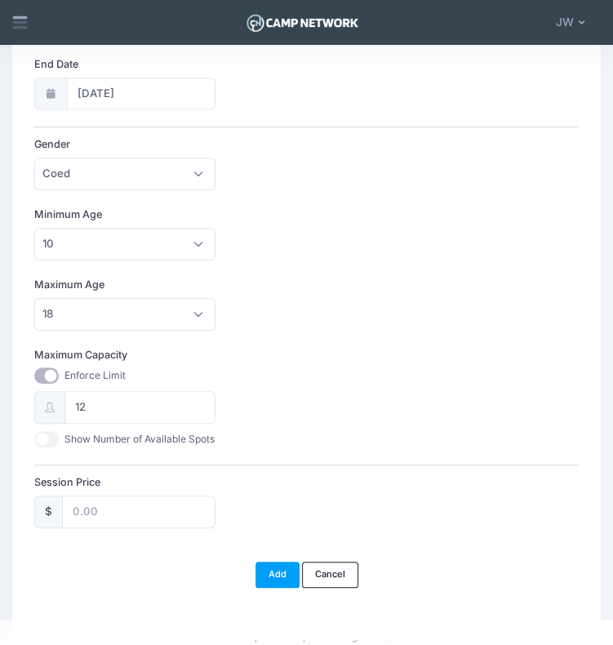
scroll to position [408, 0]
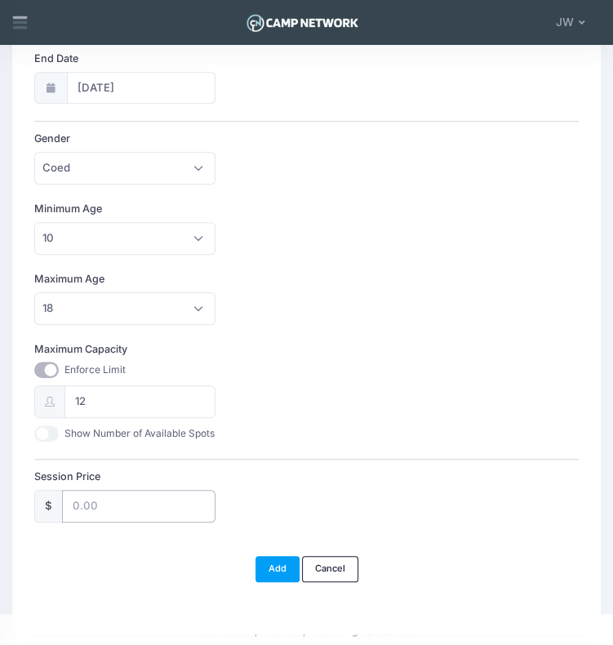
click at [85, 504] on input "Session Price" at bounding box center [139, 506] width 154 height 33
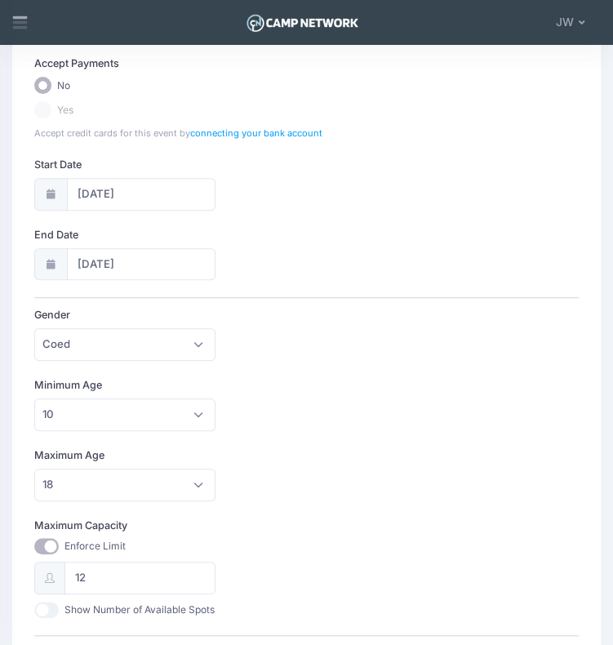
scroll to position [0, 0]
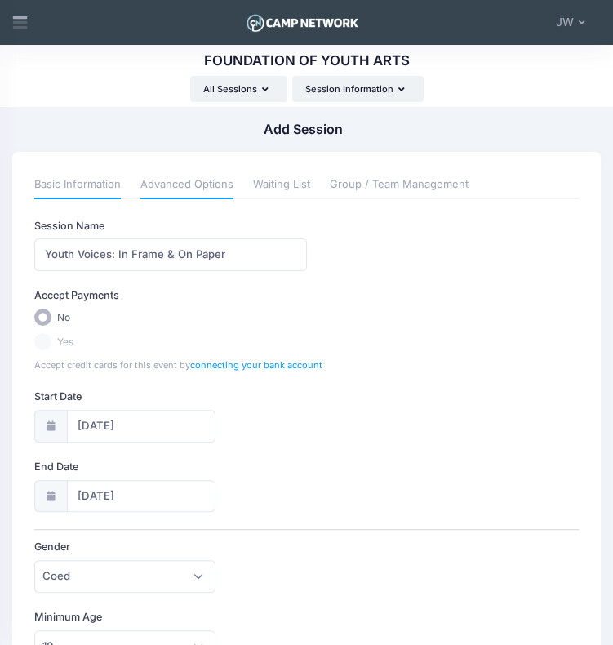
type input "5.00"
click at [194, 185] on link "Advanced Options" at bounding box center [186, 184] width 93 height 27
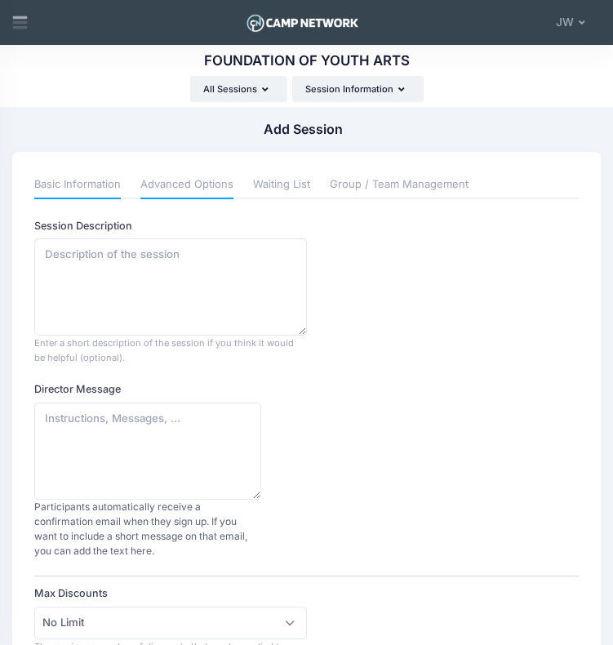
click at [84, 188] on link "Basic Information" at bounding box center [77, 184] width 87 height 27
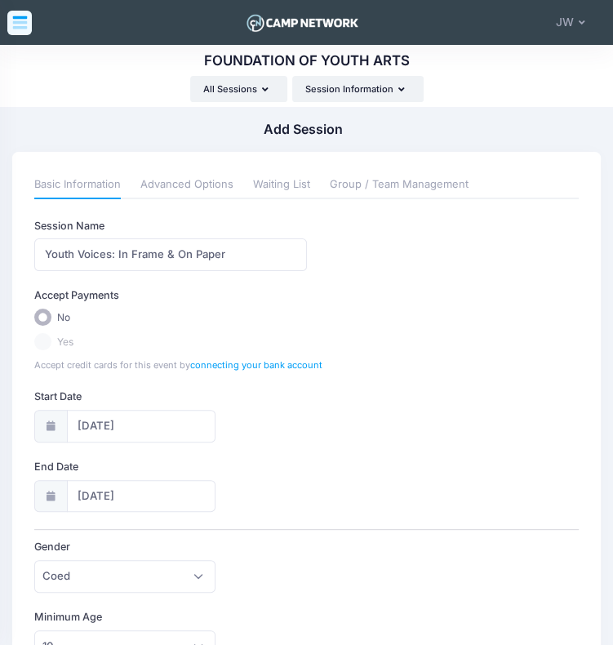
click at [27, 17] on icon at bounding box center [19, 22] width 17 height 17
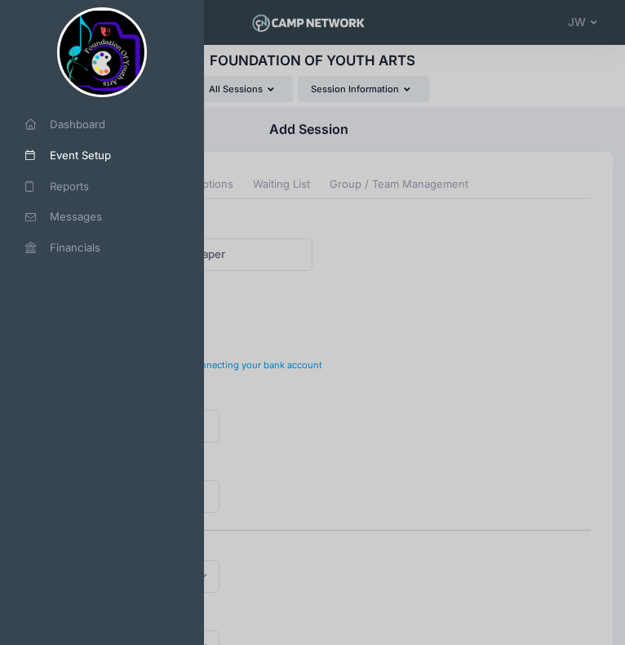
click at [508, 83] on div at bounding box center [312, 322] width 625 height 645
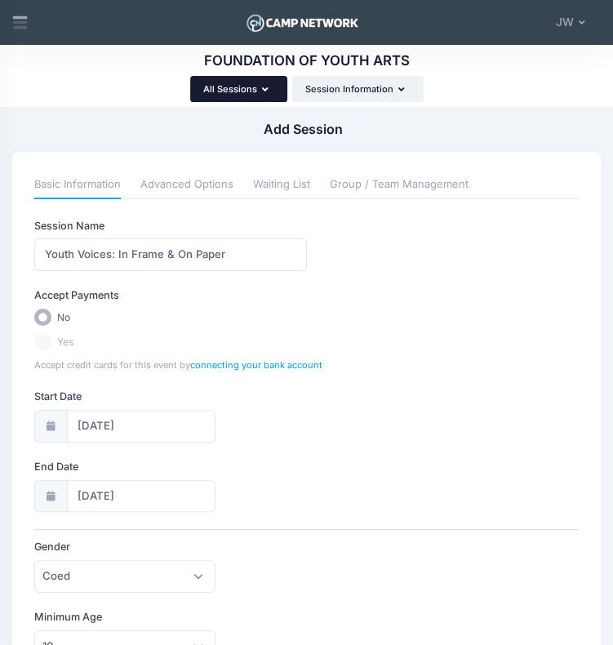
click at [248, 84] on button "All Sessions" at bounding box center [238, 89] width 97 height 26
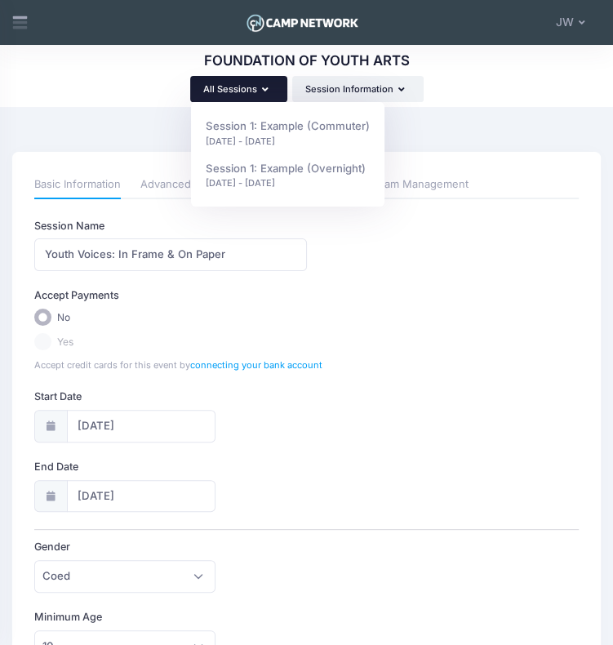
click at [248, 85] on button "All Sessions" at bounding box center [238, 89] width 97 height 26
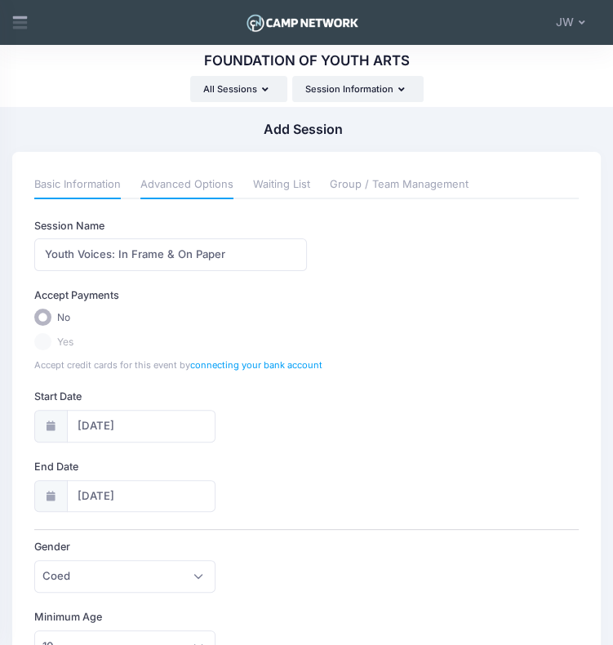
click at [178, 185] on link "Advanced Options" at bounding box center [186, 184] width 93 height 27
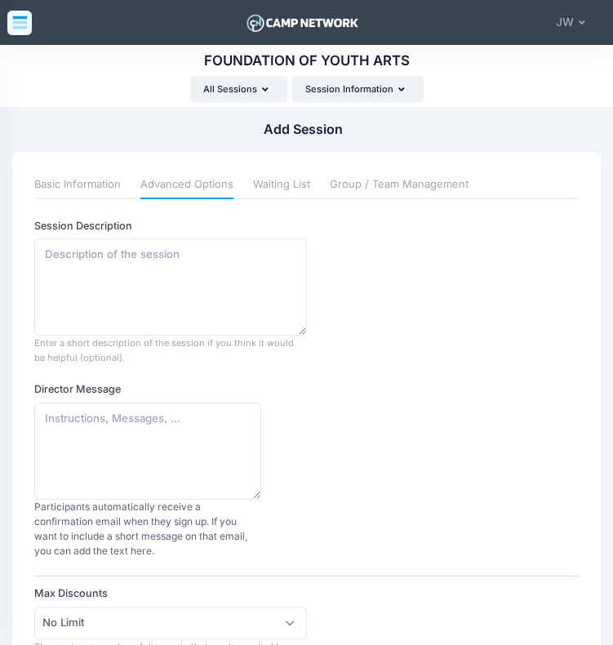
click at [19, 20] on icon at bounding box center [19, 22] width 17 height 17
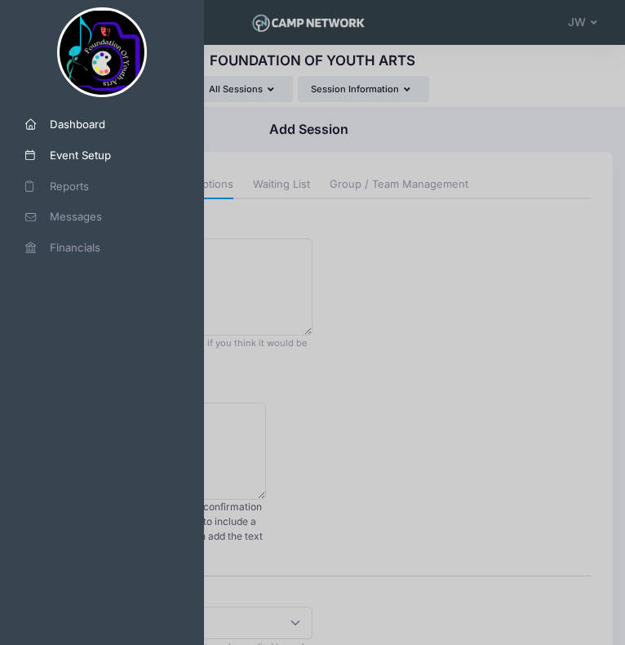
click at [110, 128] on span "Dashboard" at bounding box center [108, 125] width 117 height 16
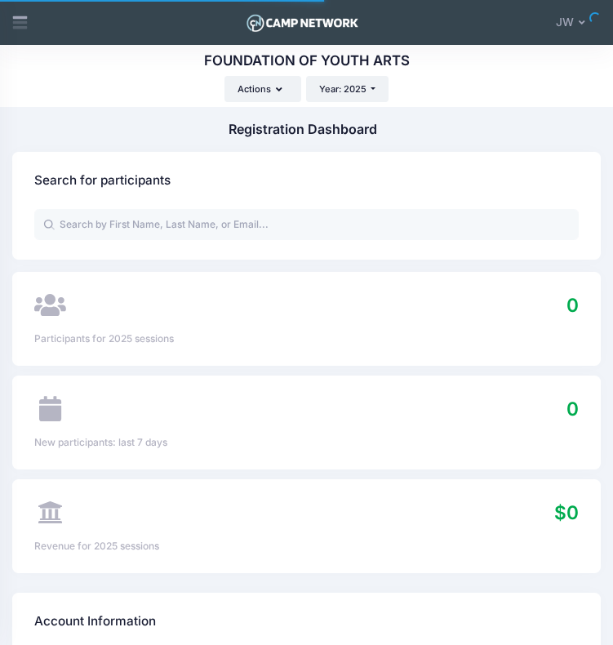
select select
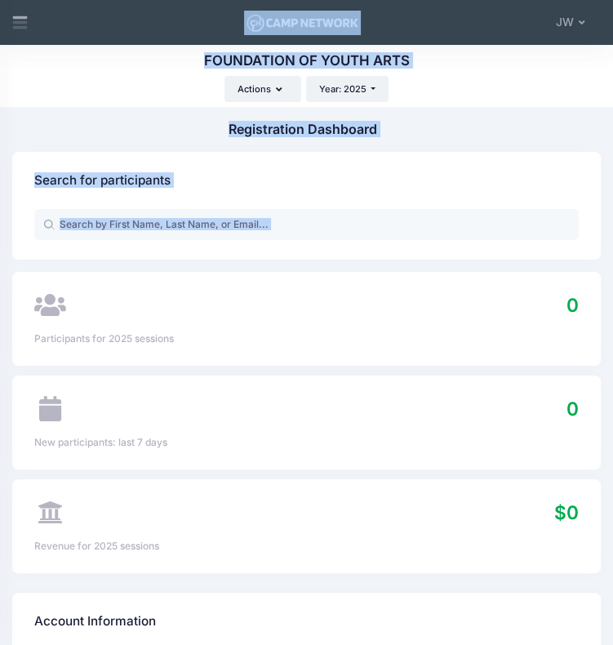
drag, startPoint x: 296, startPoint y: 42, endPoint x: 299, endPoint y: 304, distance: 262.1
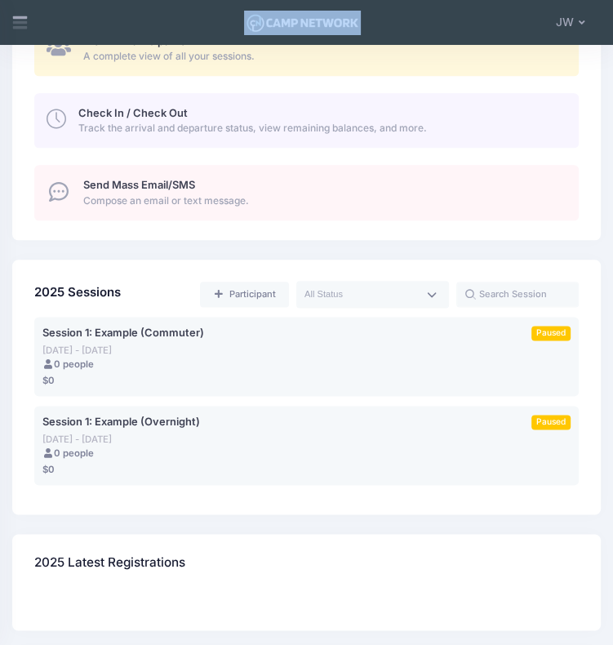
scroll to position [857, 0]
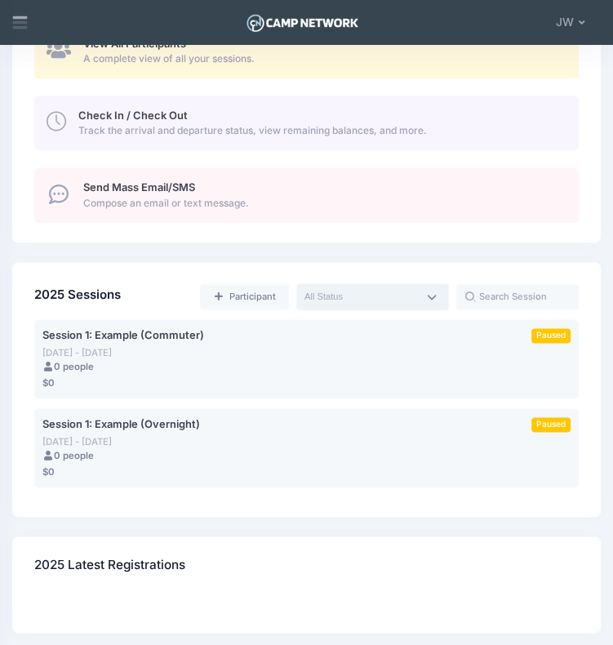
click at [400, 295] on textarea "Search" at bounding box center [362, 297] width 114 height 15
click at [283, 301] on link "Participant" at bounding box center [244, 297] width 89 height 26
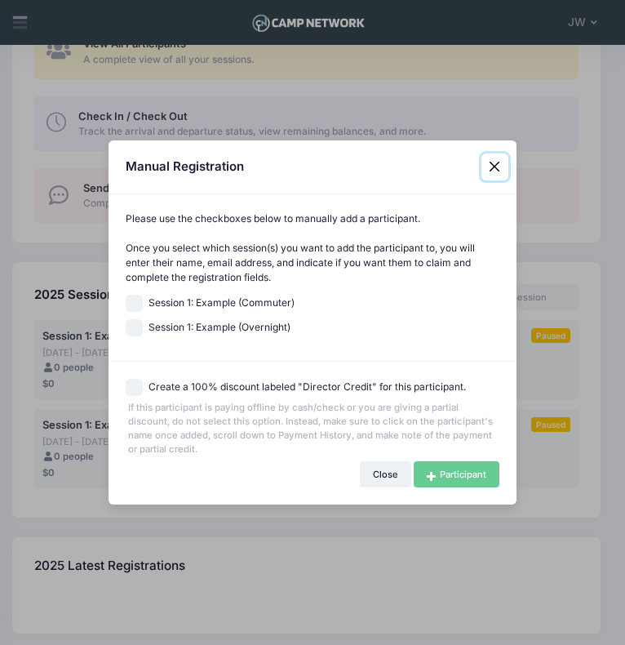
click at [496, 170] on button "Close" at bounding box center [495, 167] width 27 height 27
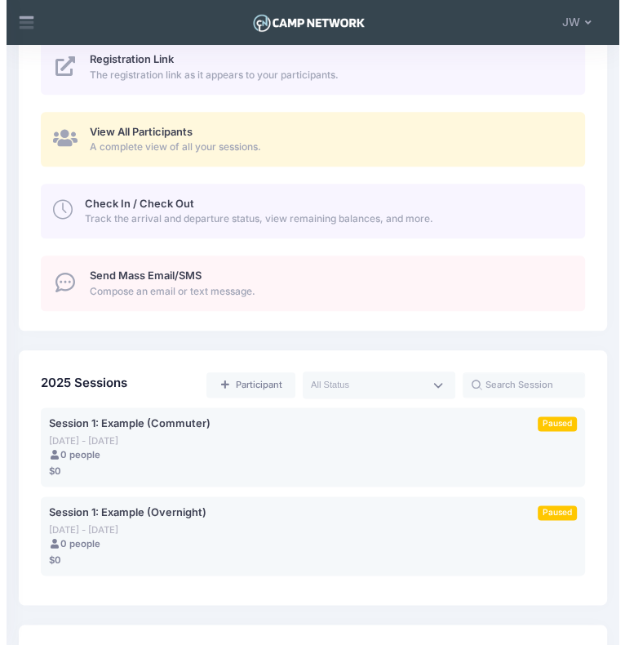
scroll to position [0, 0]
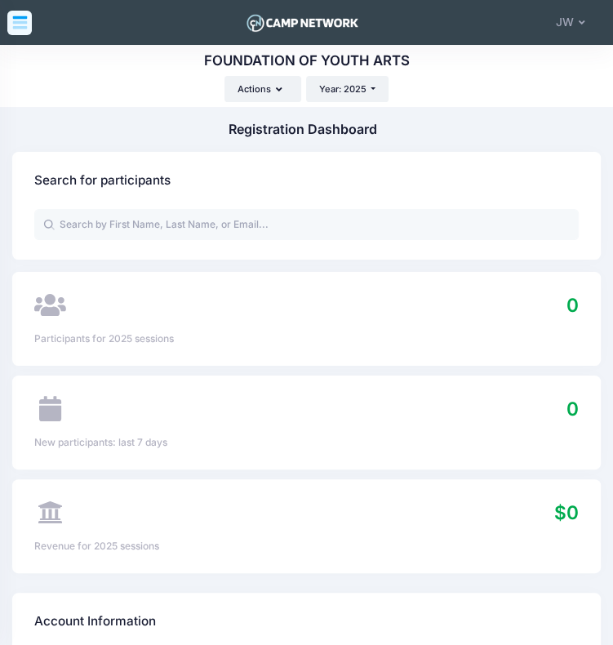
click at [23, 22] on icon at bounding box center [19, 25] width 15 height 8
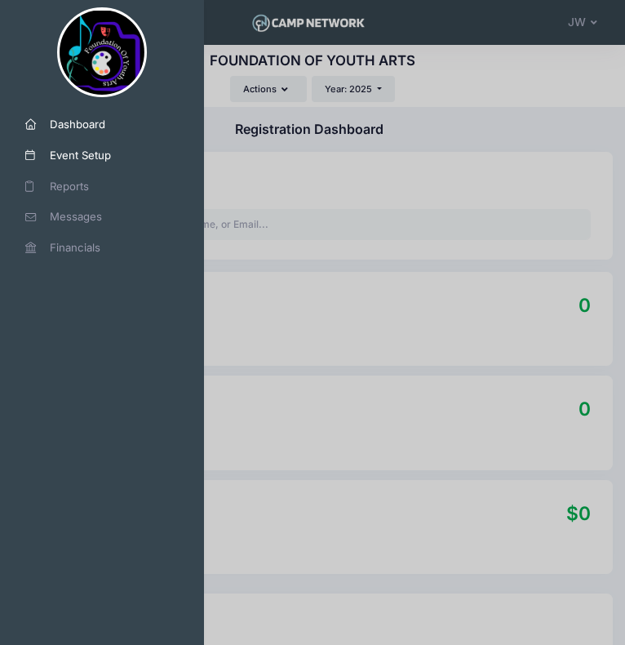
click at [95, 157] on span "Event Setup" at bounding box center [108, 156] width 117 height 16
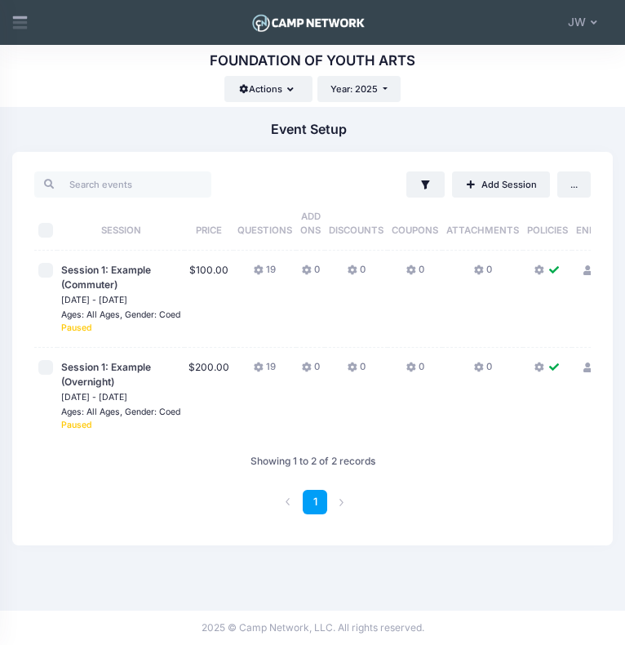
click at [330, 136] on h1 "Event Setup" at bounding box center [309, 130] width 76 height 16
click at [571, 185] on span "..." at bounding box center [574, 184] width 7 height 11
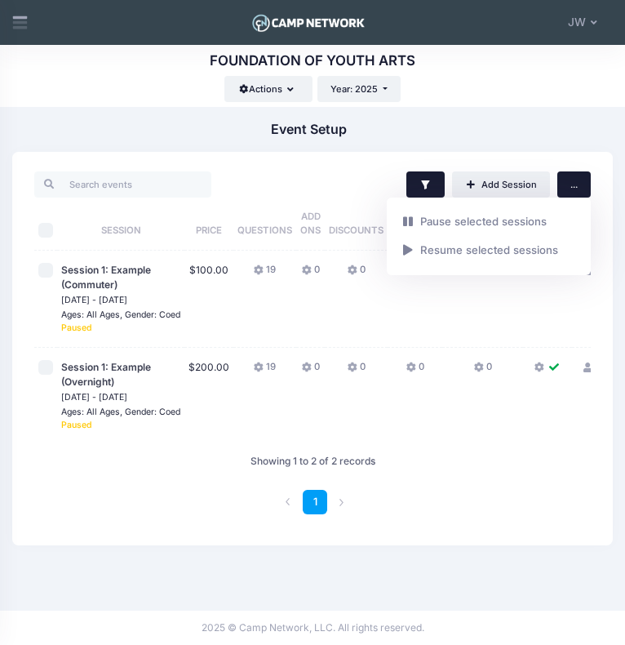
click at [425, 188] on icon "button" at bounding box center [425, 184] width 8 height 9
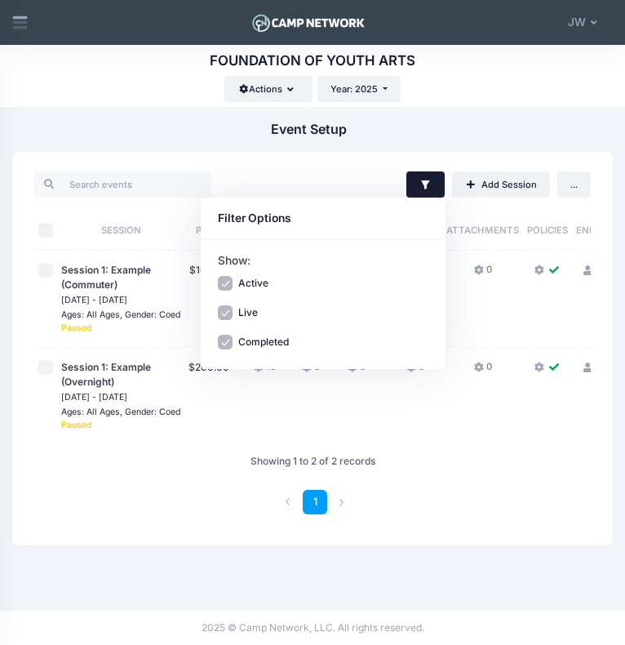
click at [349, 169] on div "Filter Filter Options Show: Active Live Completed Add Session ... Mass Actions" at bounding box center [312, 349] width 601 height 394
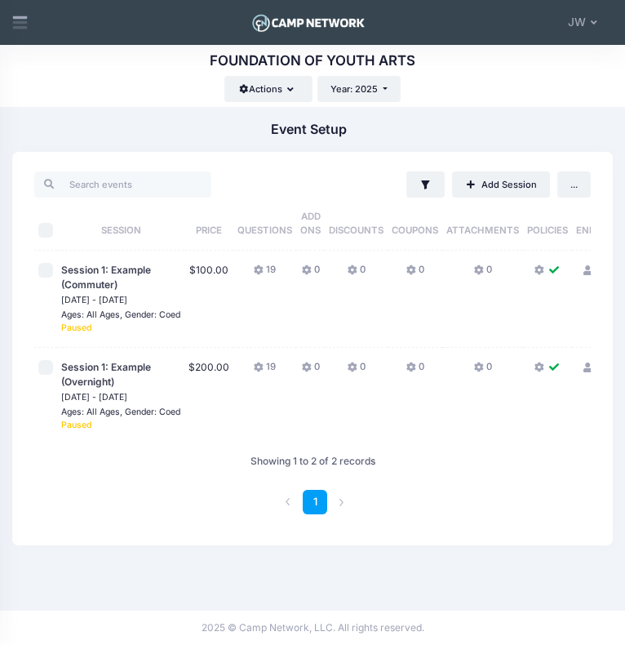
click at [98, 301] on small "[DATE] - [DATE]" at bounding box center [94, 300] width 66 height 11
click at [126, 269] on span "Session 1: Example (Commuter)" at bounding box center [106, 277] width 90 height 27
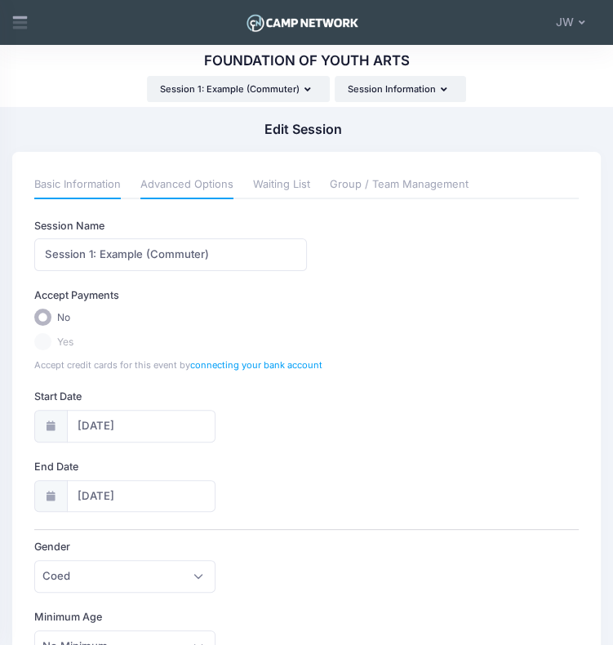
click at [185, 189] on link "Advanced Options" at bounding box center [186, 184] width 93 height 27
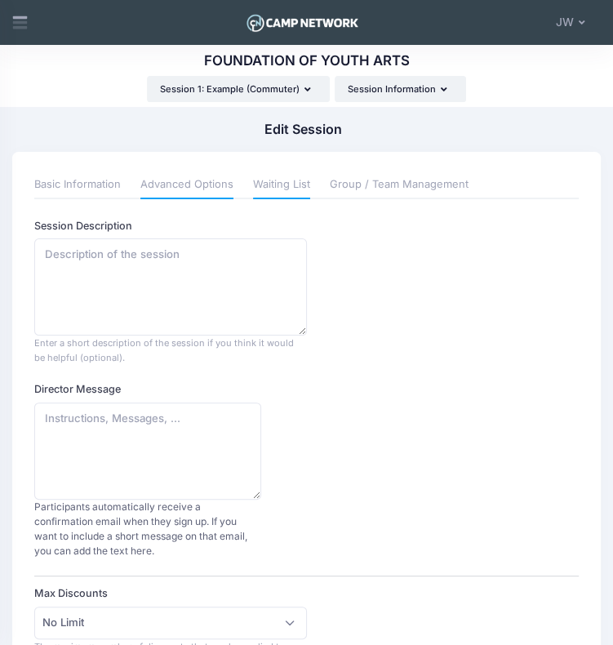
click at [288, 195] on link "Waiting List" at bounding box center [281, 184] width 57 height 27
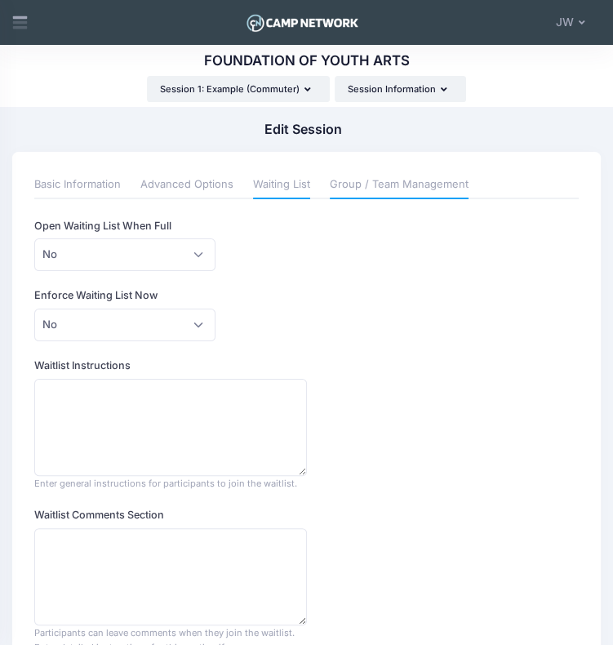
click at [397, 184] on link "Group / Team Management" at bounding box center [399, 184] width 139 height 27
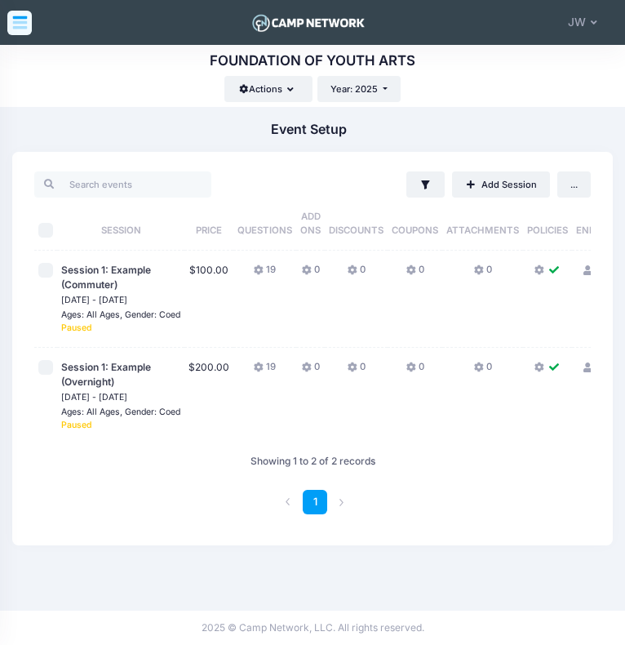
click at [18, 25] on icon at bounding box center [19, 22] width 17 height 17
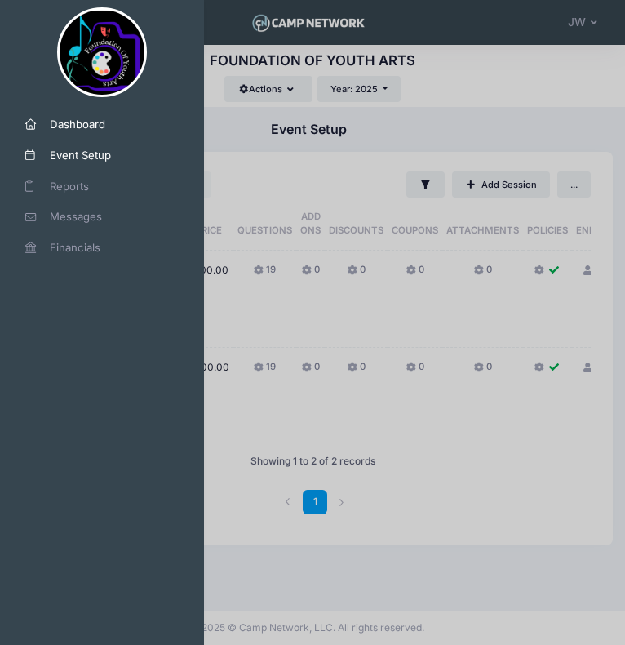
click at [85, 125] on span "Dashboard" at bounding box center [108, 125] width 117 height 16
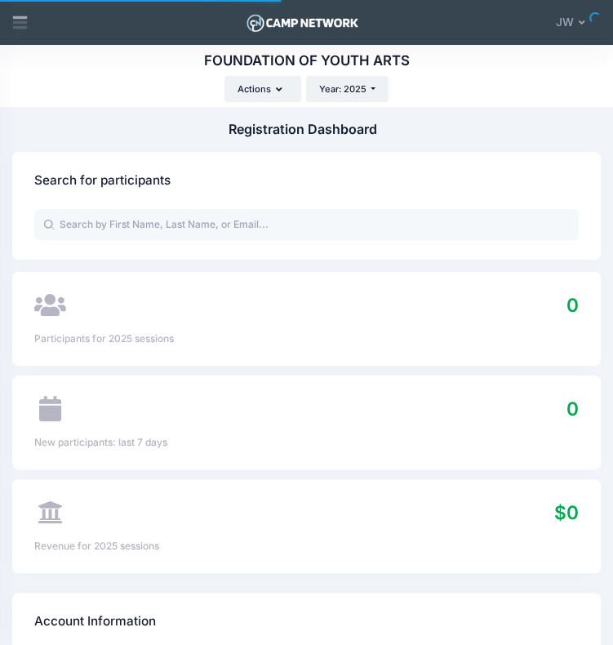
select select
click at [567, 24] on span "JW" at bounding box center [565, 22] width 18 height 17
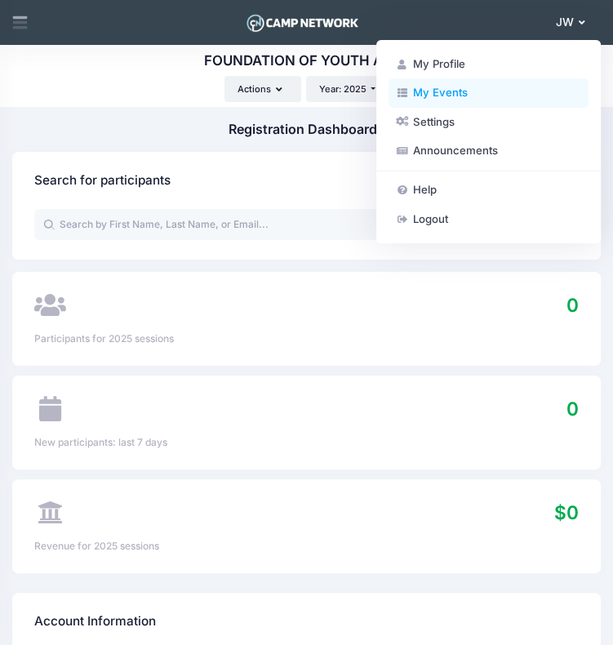
click at [433, 94] on link "My Events" at bounding box center [489, 92] width 200 height 29
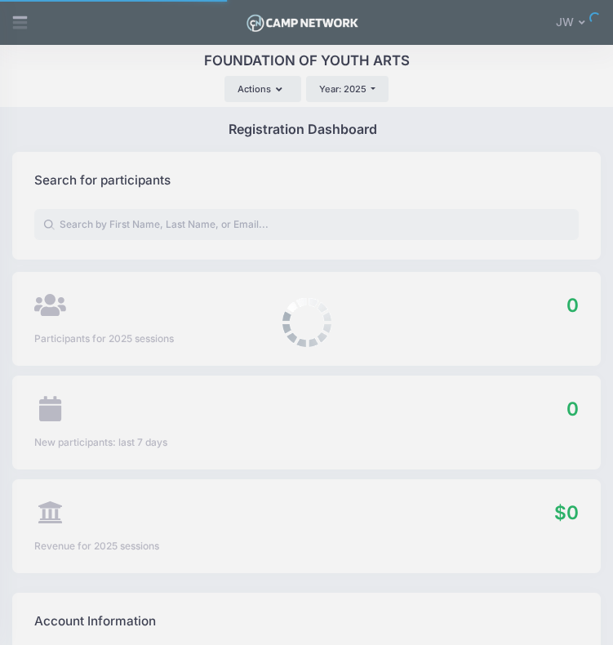
select select
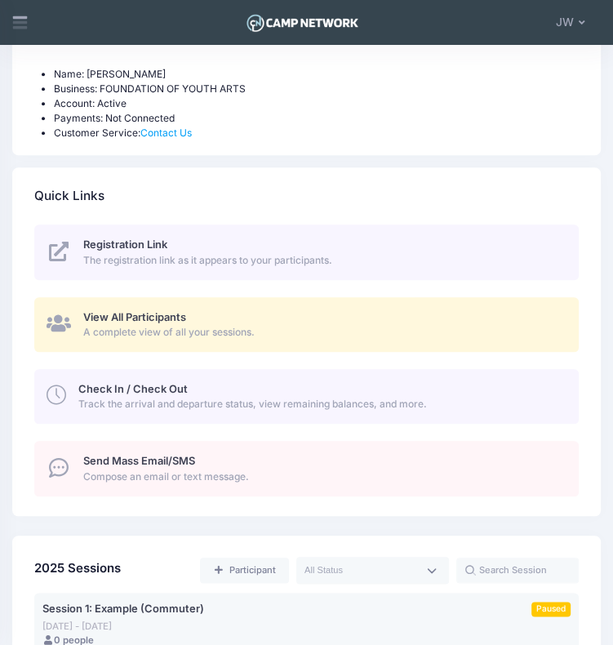
scroll to position [594, 0]
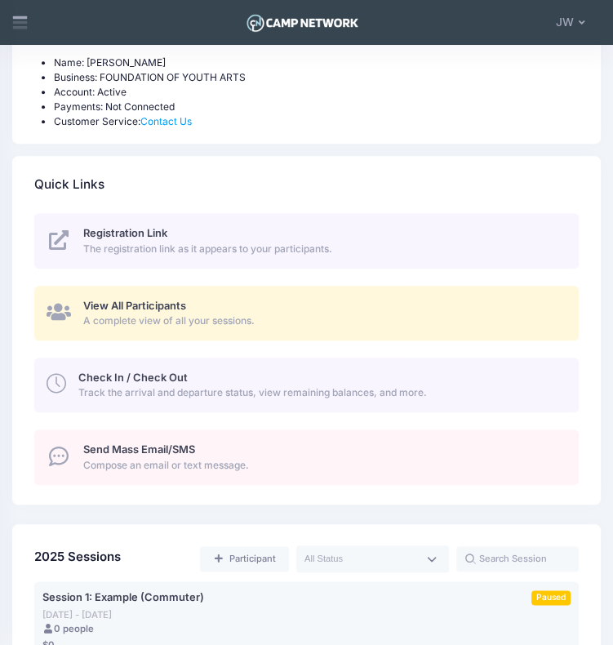
click at [253, 243] on span "The registration link as it appears to your participants." at bounding box center [322, 249] width 479 height 15
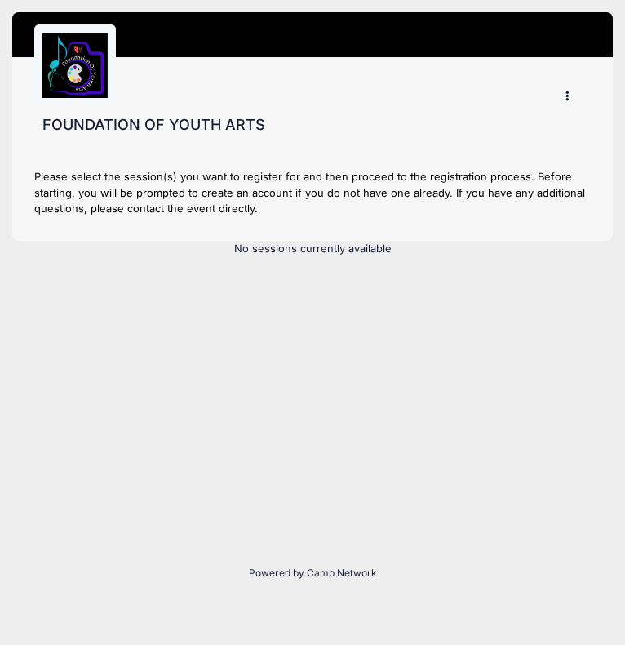
drag, startPoint x: 52, startPoint y: 13, endPoint x: 359, endPoint y: 2, distance: 307.2
click at [359, 2] on div "FOUNDATION OF YOUTH ARTS My Profile My Events Settings Announcements Logout" at bounding box center [312, 302] width 601 height 605
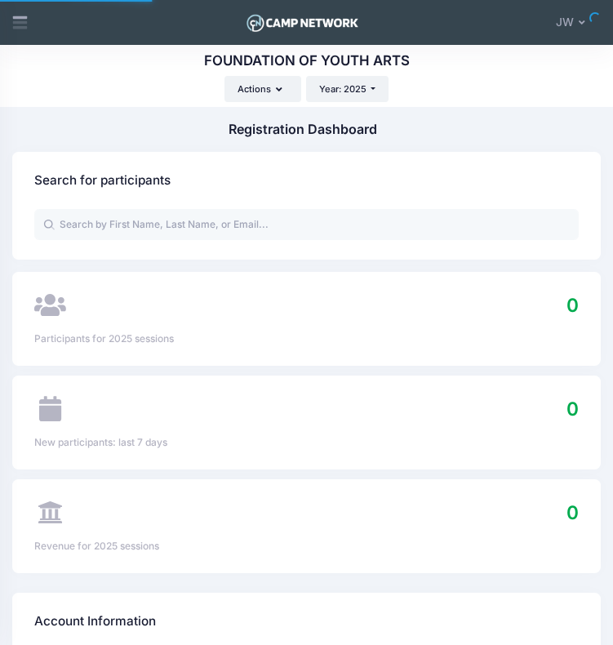
scroll to position [594, 0]
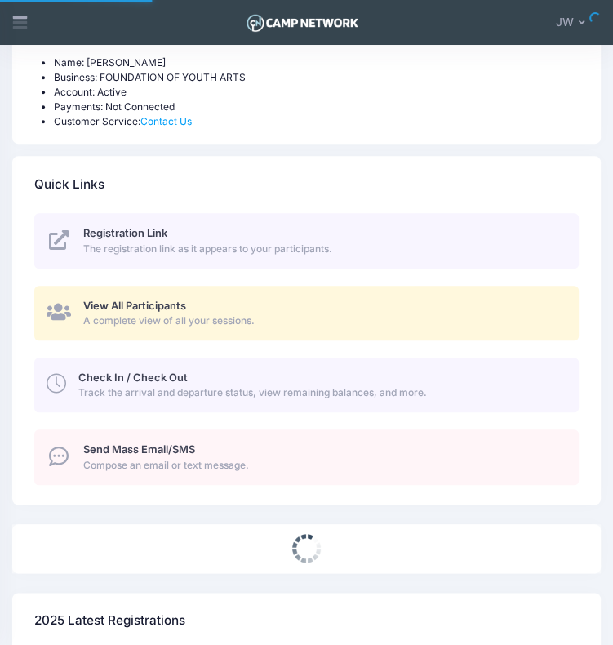
select select
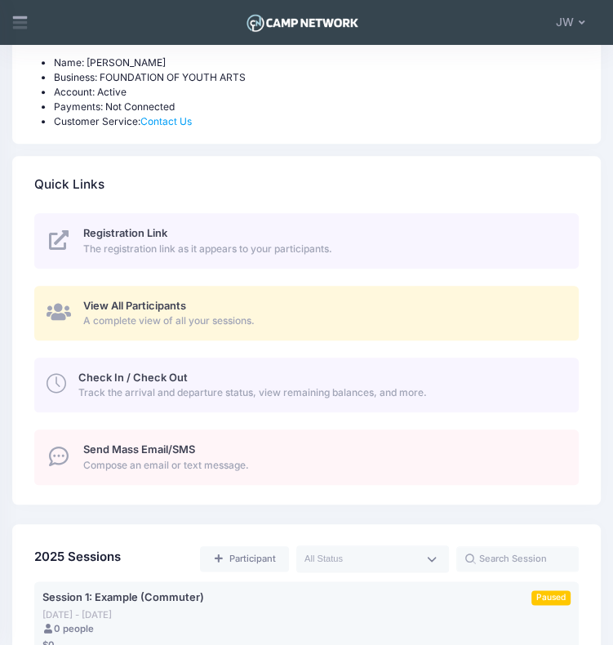
scroll to position [1043, 0]
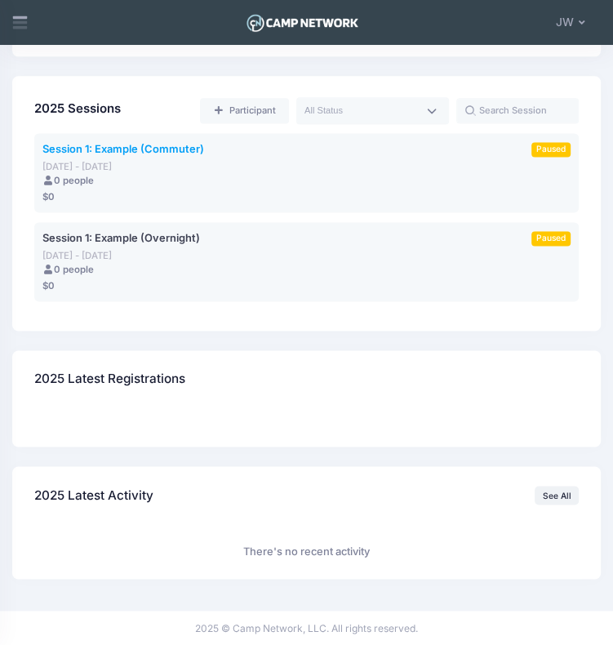
click at [190, 156] on link "Session 1: Example (Commuter)" at bounding box center [123, 149] width 162 height 16
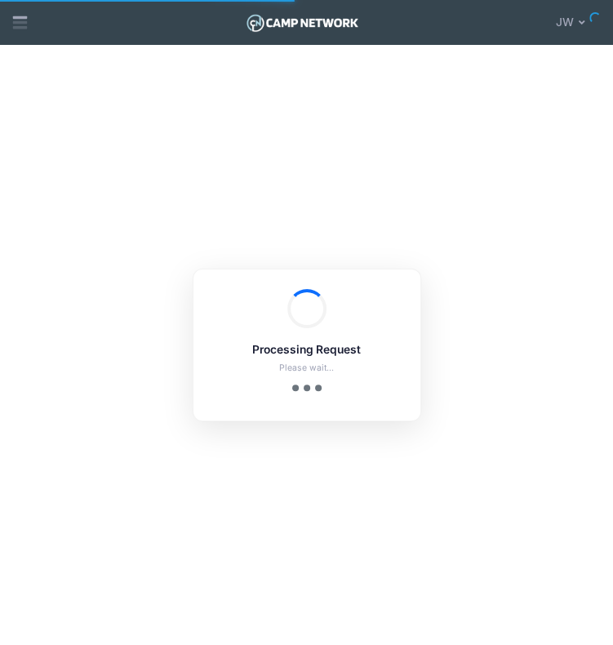
select select "10"
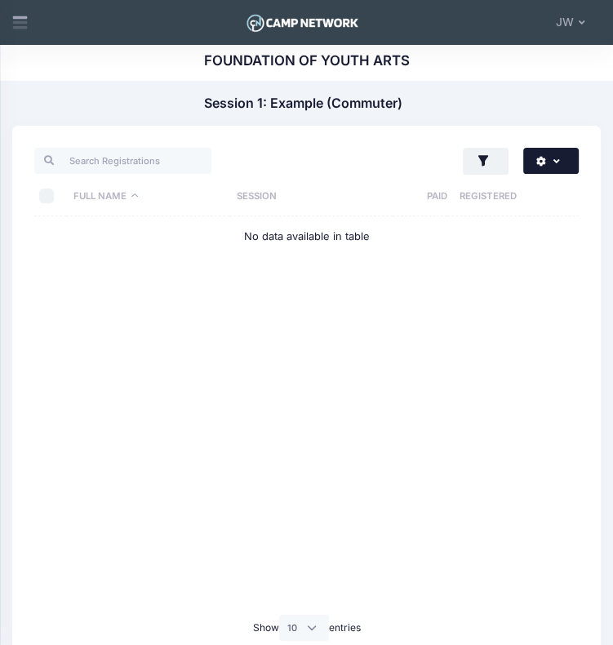
click at [555, 162] on icon "button" at bounding box center [560, 162] width 12 height 0
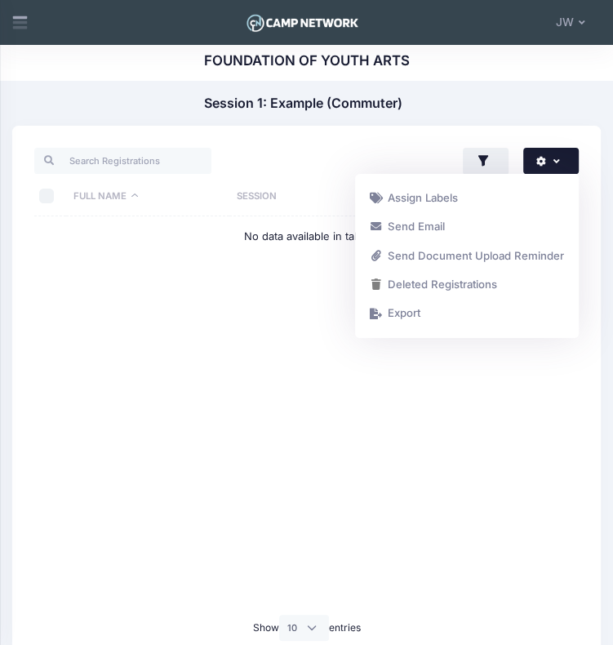
click at [368, 140] on div "Actions Assign Labels Send Email Send Document Upload Reminder Deleted Registra…" at bounding box center [306, 439] width 589 height 626
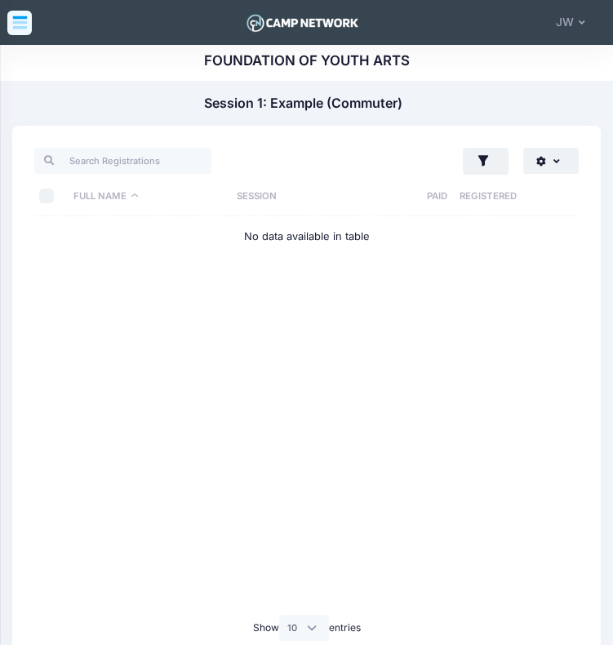
click at [17, 24] on icon at bounding box center [19, 22] width 17 height 17
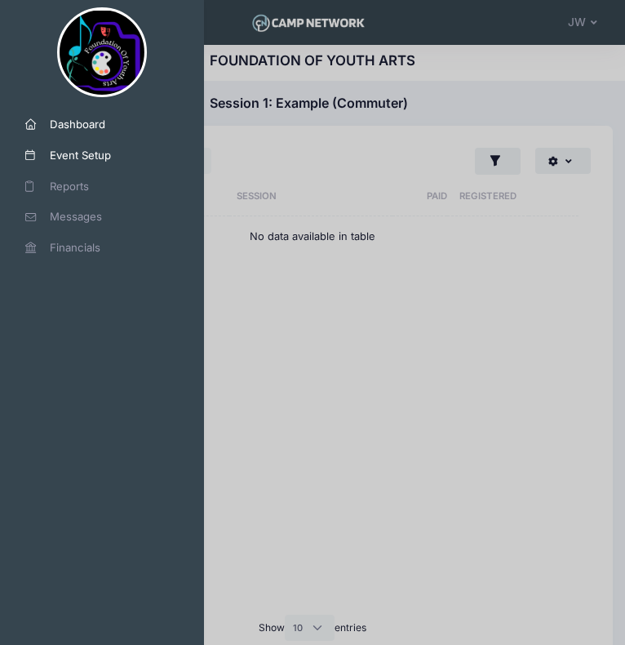
click at [90, 154] on span "Event Setup" at bounding box center [108, 156] width 117 height 16
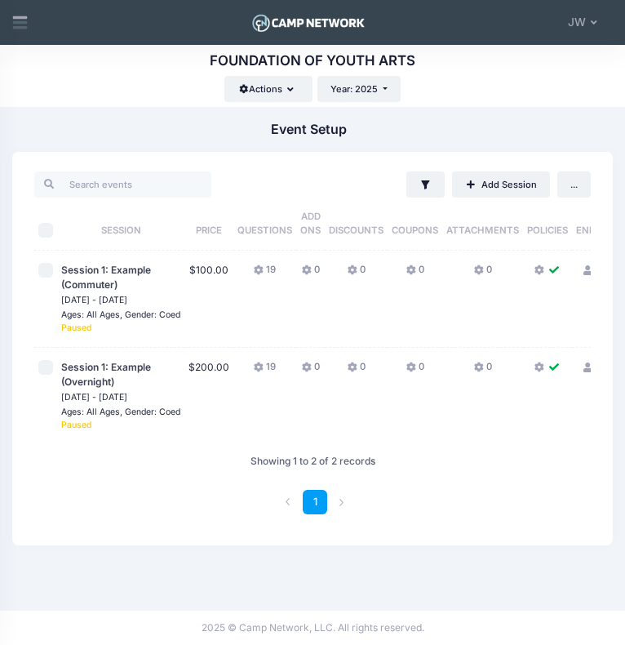
click at [461, 276] on td "0" at bounding box center [483, 299] width 81 height 97
click at [570, 178] on button "... Mass Actions" at bounding box center [574, 184] width 33 height 26
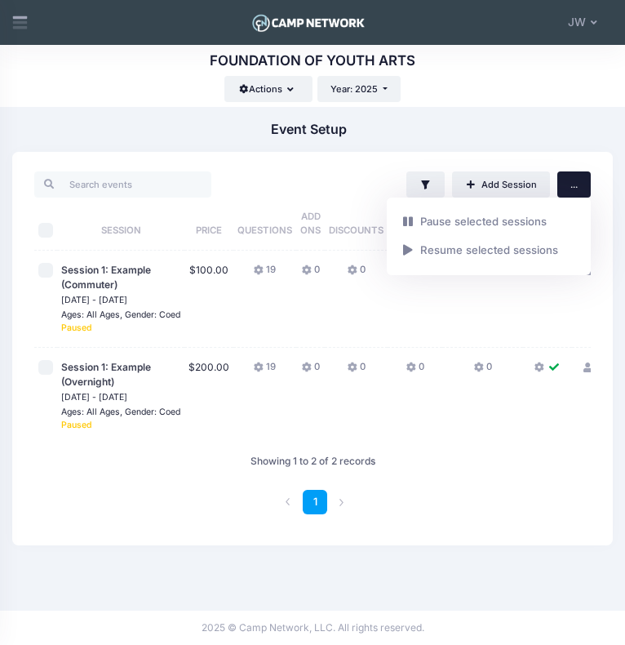
click at [51, 269] on input "checkbox" at bounding box center [45, 270] width 15 height 15
checkbox input "true"
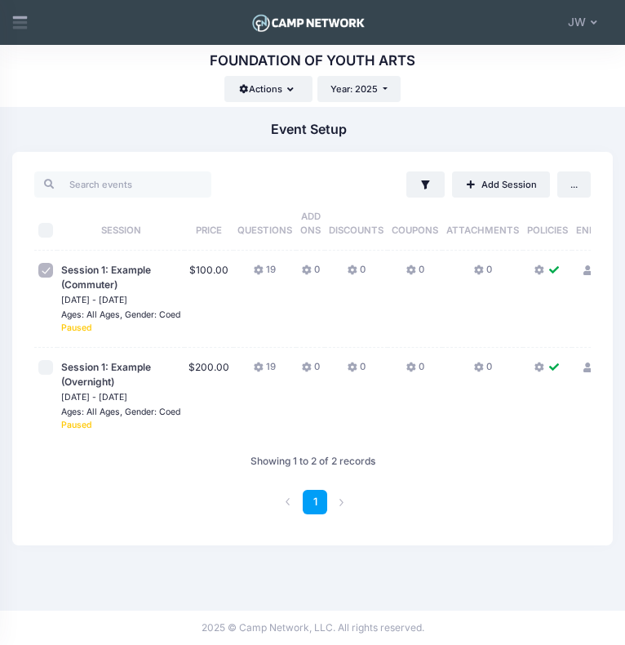
click at [47, 368] on input "checkbox" at bounding box center [45, 367] width 15 height 15
checkbox input "true"
click at [579, 181] on button "... Mass Actions" at bounding box center [574, 184] width 33 height 26
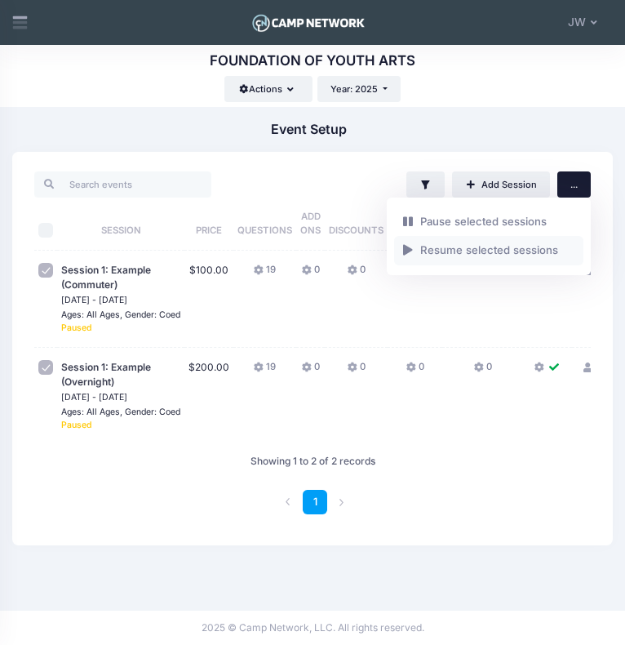
click at [444, 247] on link "Resume selected sessions" at bounding box center [488, 250] width 189 height 29
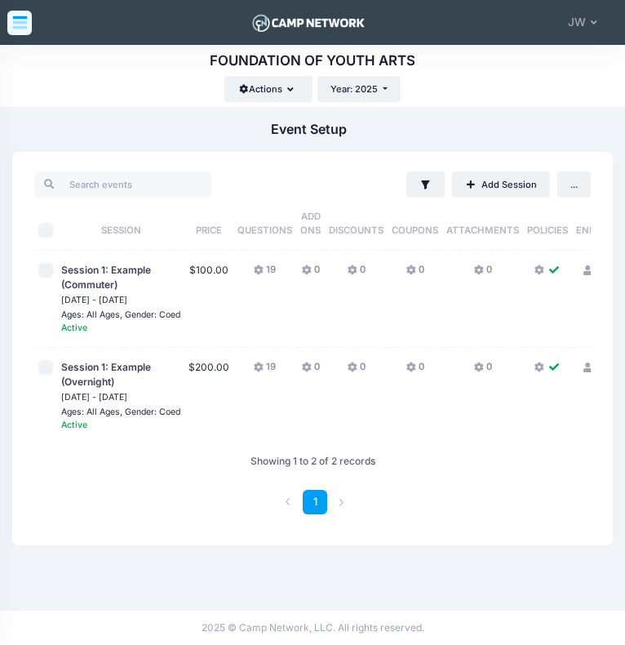
click at [18, 20] on icon at bounding box center [19, 22] width 17 height 17
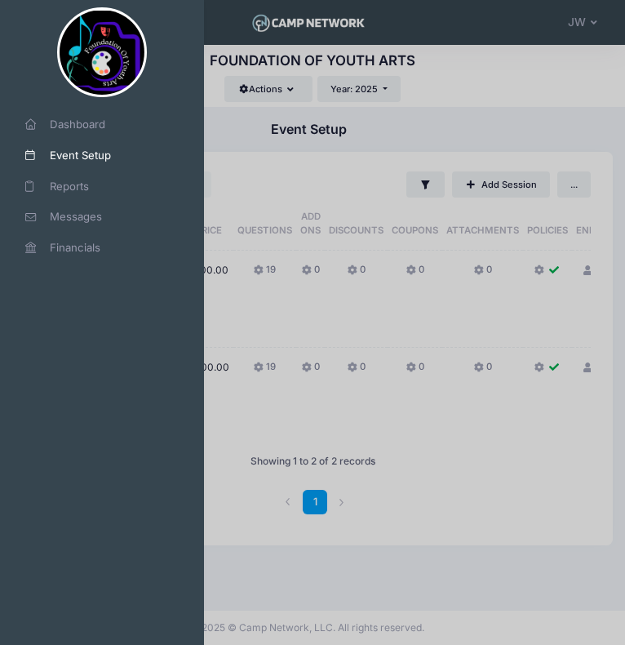
click at [587, 21] on div at bounding box center [312, 322] width 625 height 645
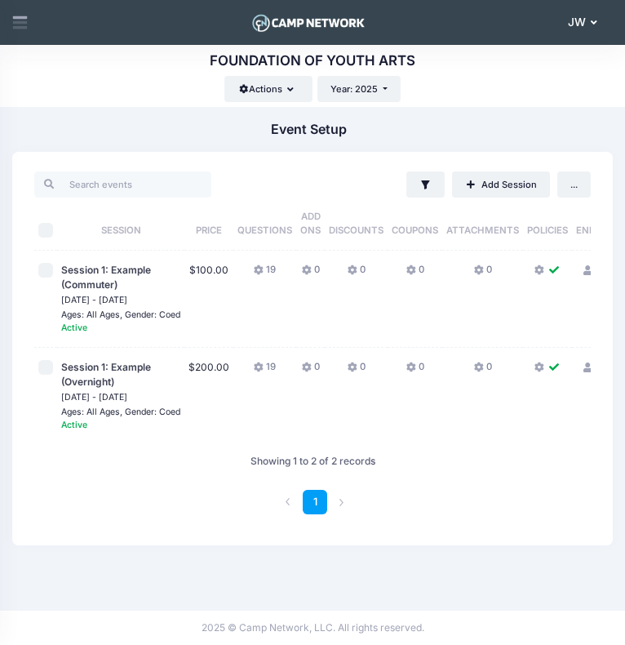
click at [587, 24] on button "JW JULIE WORMALD" at bounding box center [586, 22] width 55 height 34
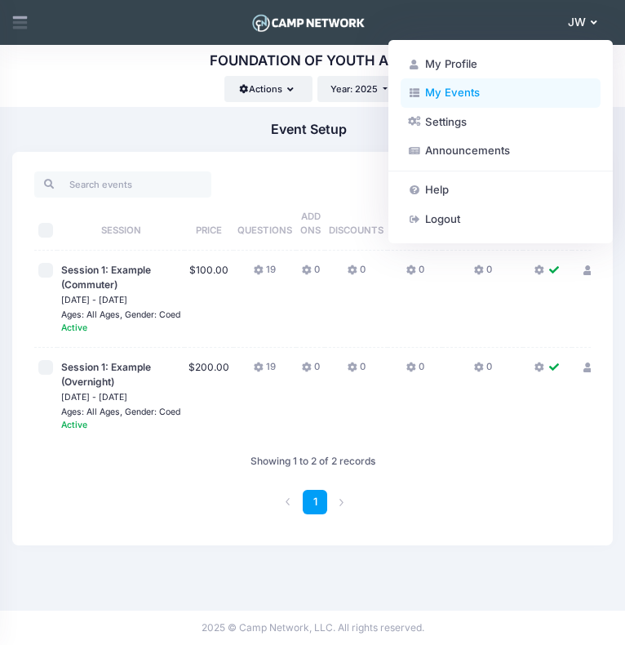
click at [455, 87] on link "My Events" at bounding box center [501, 92] width 200 height 29
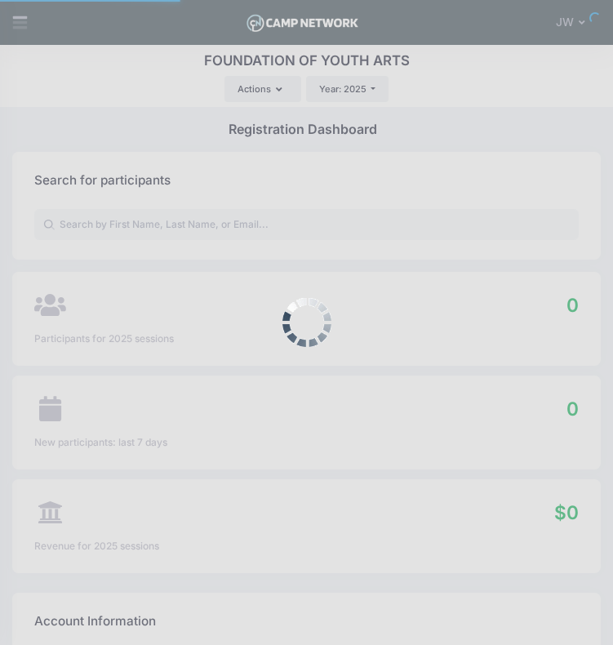
select select
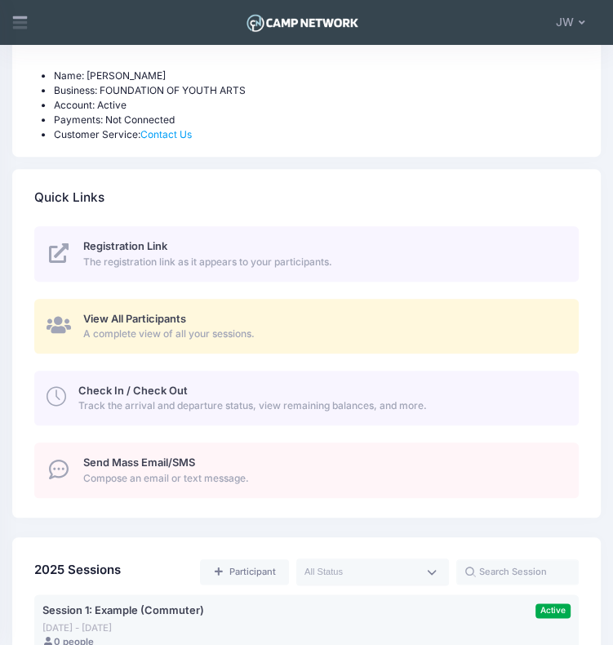
scroll to position [580, 0]
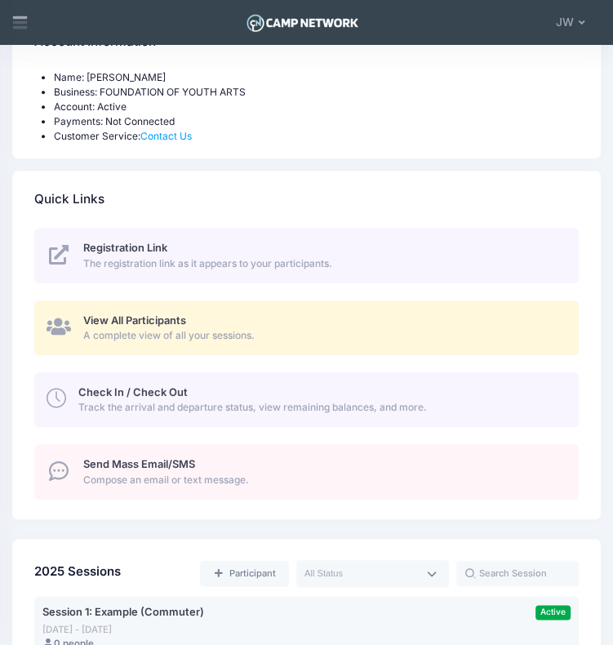
click at [345, 260] on span "The registration link as it appears to your participants." at bounding box center [322, 263] width 479 height 15
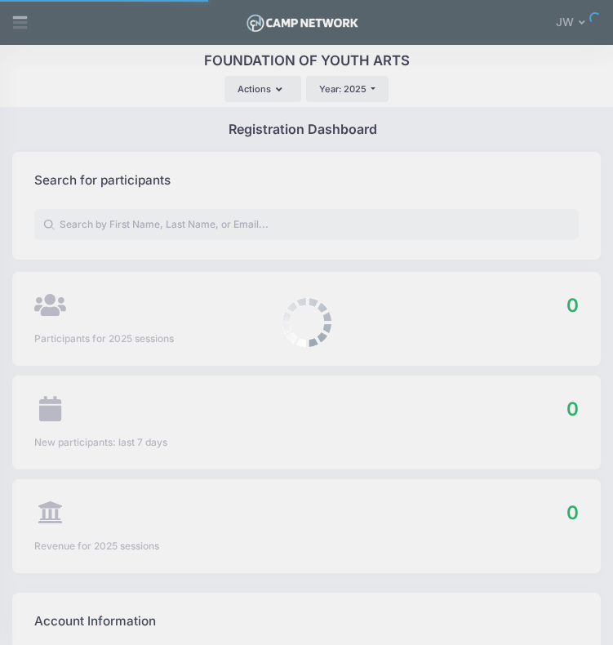
select select
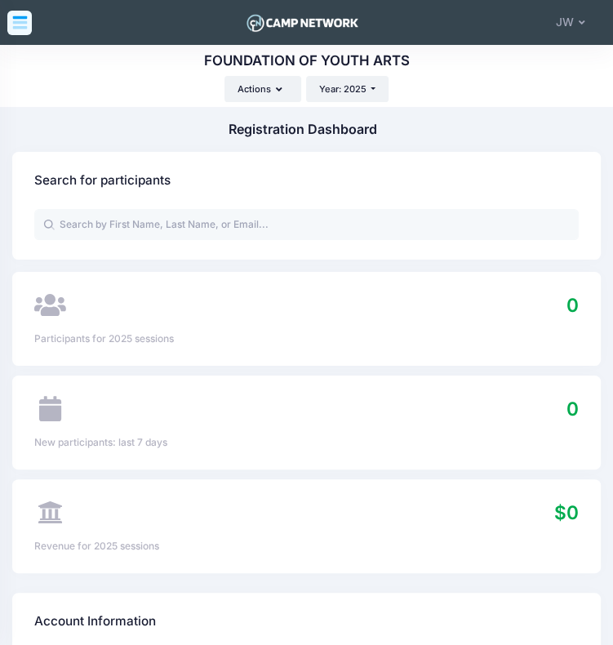
click at [24, 27] on icon at bounding box center [19, 25] width 15 height 8
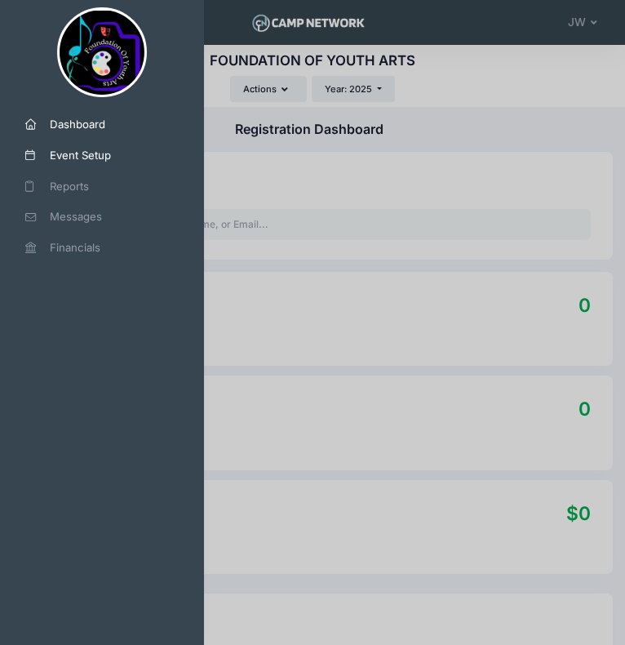
click at [82, 151] on span "Event Setup" at bounding box center [108, 156] width 117 height 16
